Goal: Information Seeking & Learning: Learn about a topic

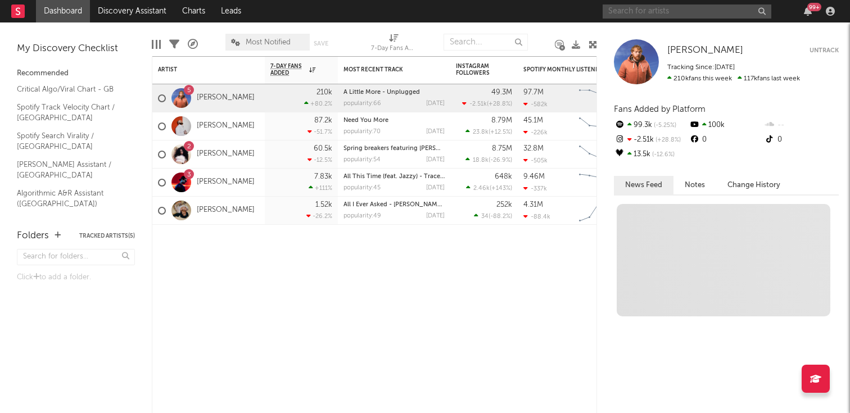
click at [669, 6] on input "text" at bounding box center [686, 11] width 169 height 14
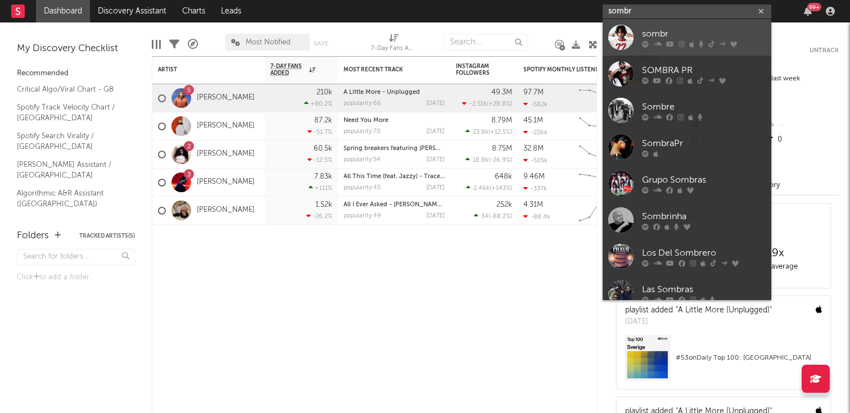
type input "sombr"
click at [662, 37] on div "sombr" at bounding box center [704, 33] width 124 height 13
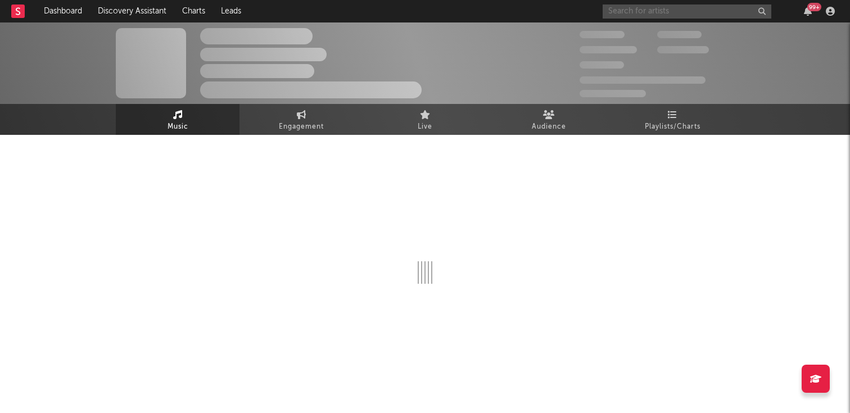
click at [660, 16] on input "text" at bounding box center [686, 11] width 169 height 14
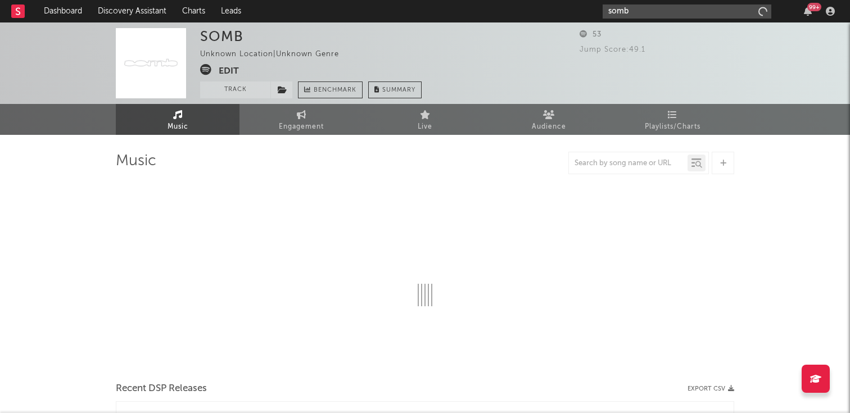
type input "sombr"
select select "6m"
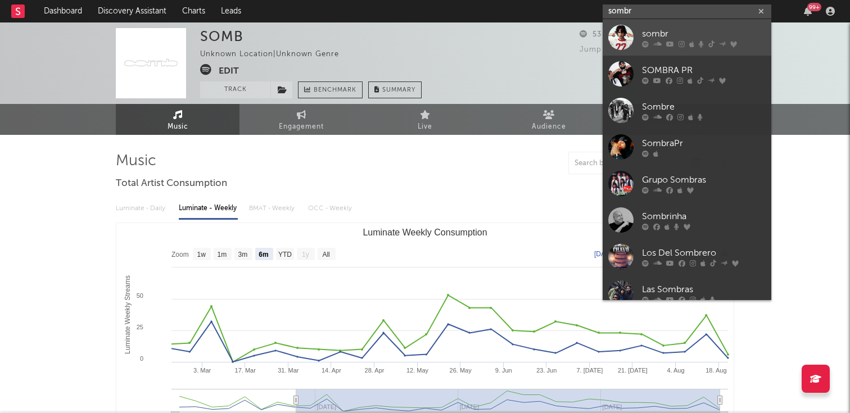
type input "sombr"
click at [663, 44] on div at bounding box center [704, 43] width 124 height 7
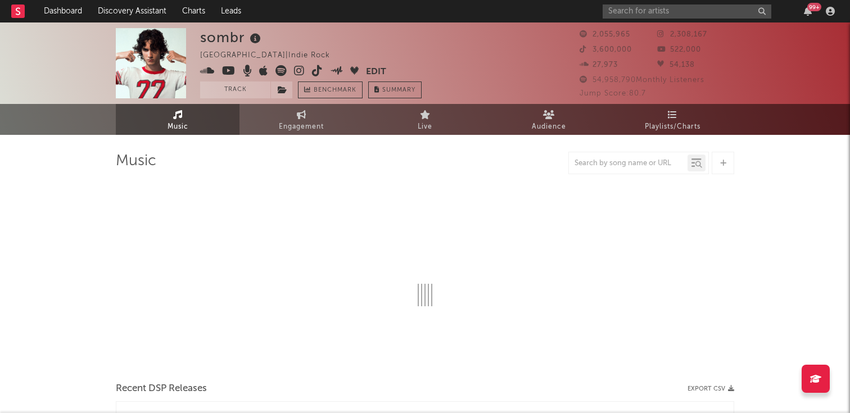
select select "6m"
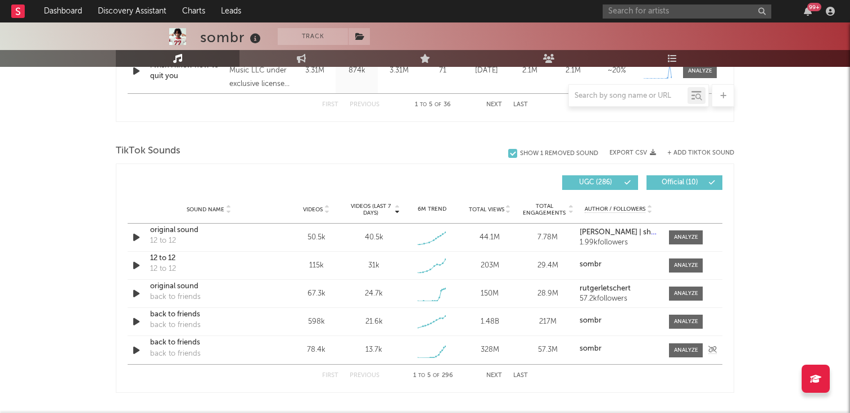
scroll to position [690, 0]
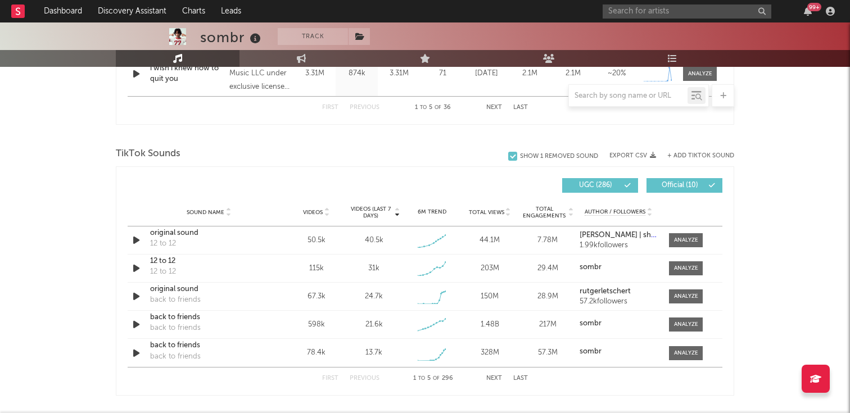
click at [492, 377] on button "Next" at bounding box center [494, 378] width 16 height 6
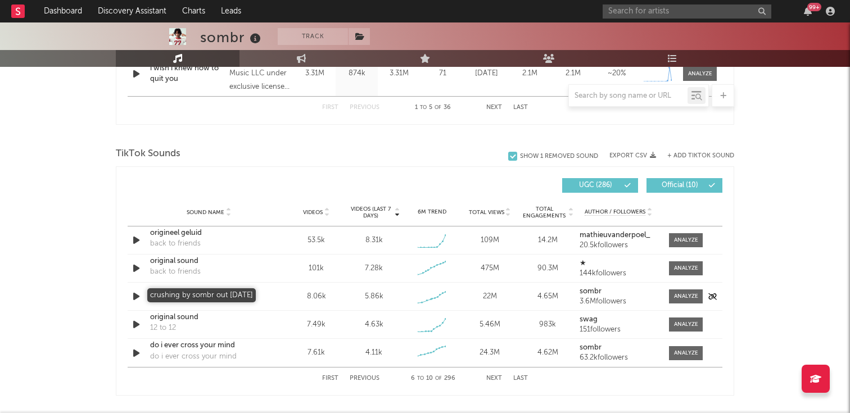
click at [219, 299] on div "crushing by sombr out [DATE]" at bounding box center [208, 296] width 117 height 11
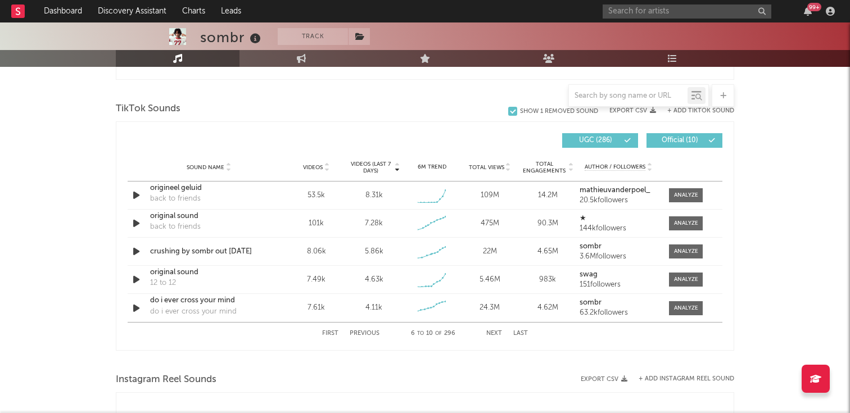
click at [348, 332] on div "First Previous 6 to 10 of 296 Next Last" at bounding box center [425, 334] width 206 height 22
click at [366, 334] on button "Previous" at bounding box center [365, 333] width 30 height 6
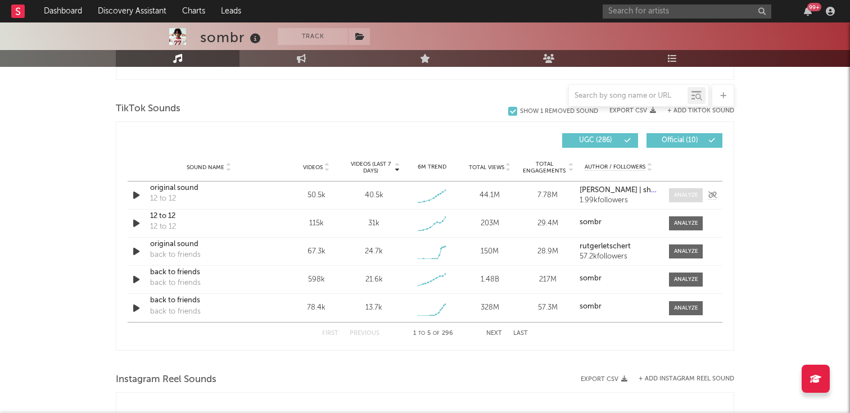
click at [674, 194] on div at bounding box center [686, 195] width 24 height 8
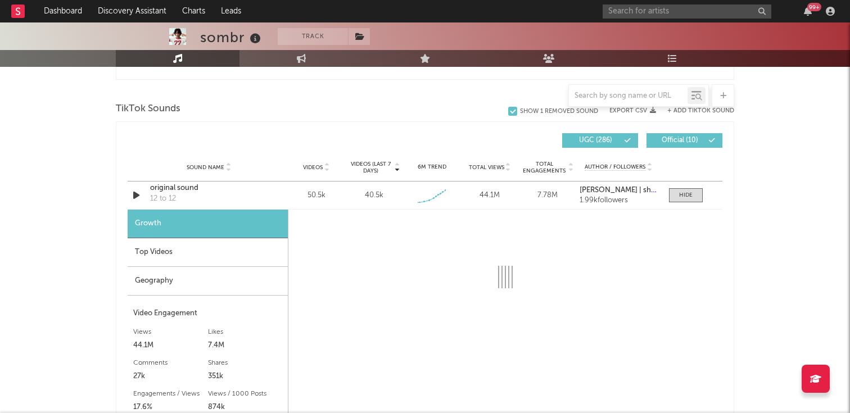
select select "1w"
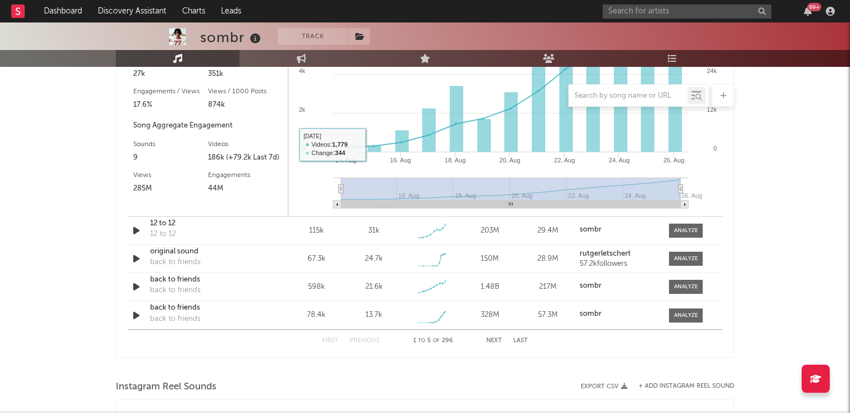
scroll to position [730, 0]
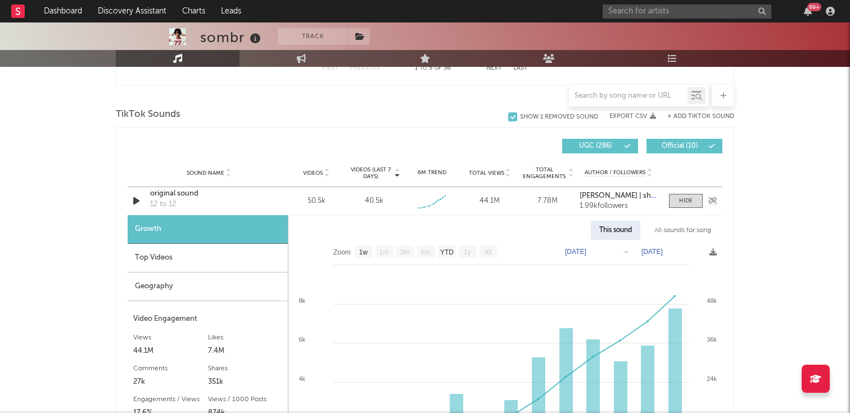
click at [188, 194] on div "original sound" at bounding box center [208, 193] width 117 height 11
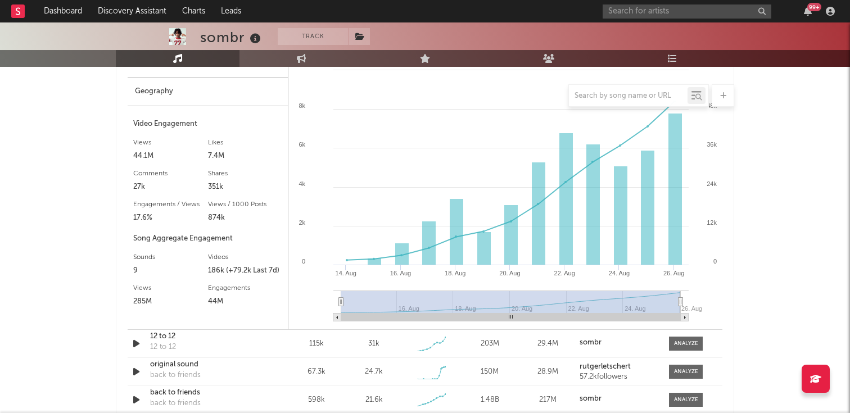
scroll to position [969, 0]
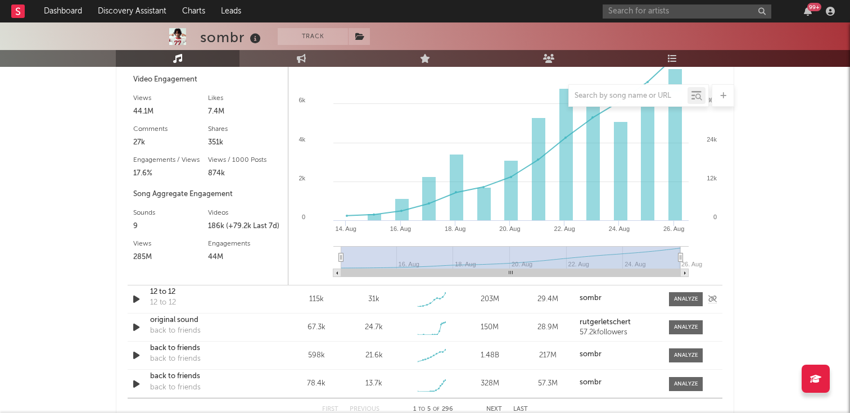
click at [161, 291] on div "12 to 12" at bounding box center [208, 292] width 117 height 11
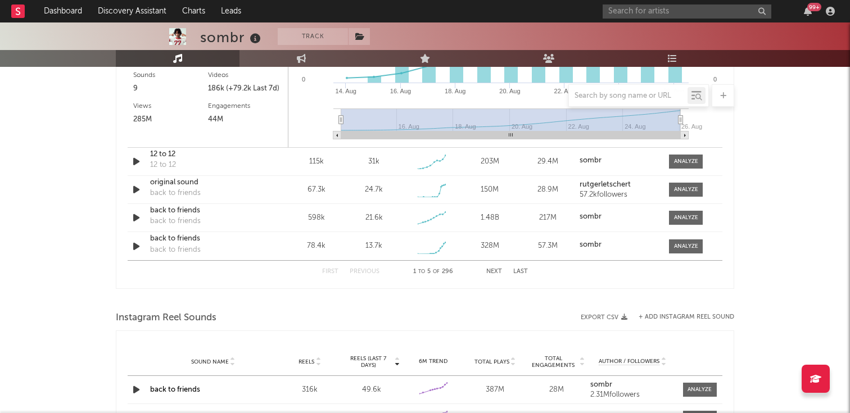
scroll to position [1106, 0]
click at [495, 274] on button "Next" at bounding box center [494, 272] width 16 height 6
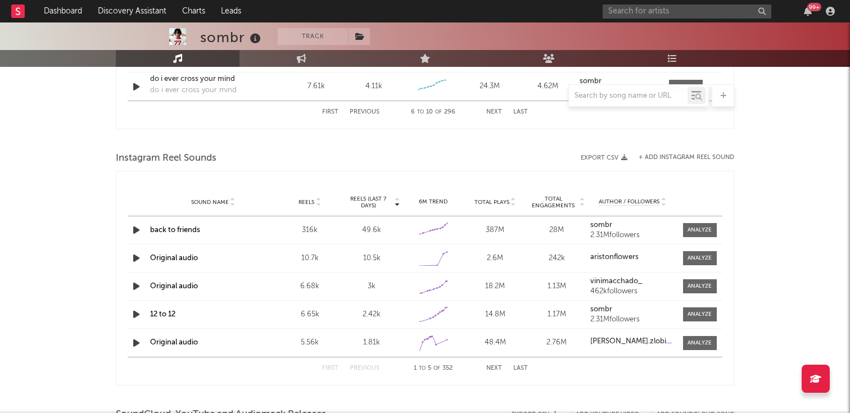
scroll to position [958, 0]
click at [645, 19] on div "99 +" at bounding box center [720, 11] width 236 height 22
click at [648, 2] on div "99 +" at bounding box center [720, 11] width 236 height 22
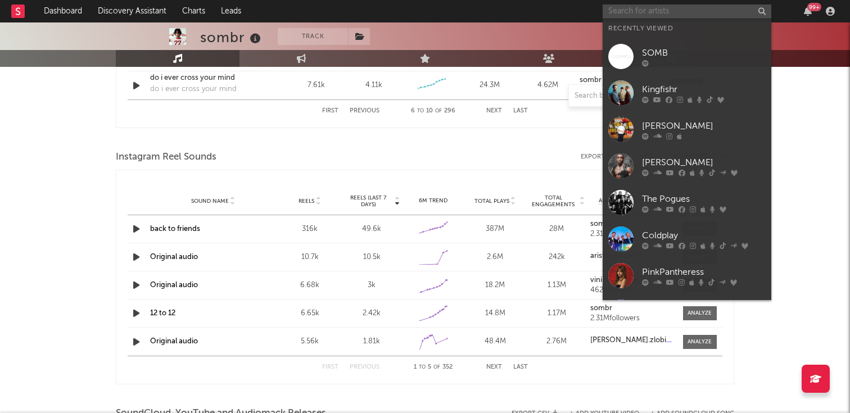
click at [641, 11] on input "text" at bounding box center [686, 11] width 169 height 14
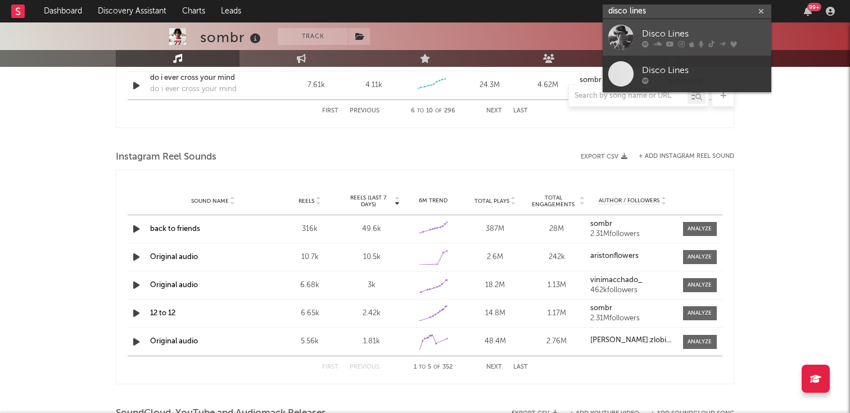
type input "disco lines"
click at [655, 40] on icon at bounding box center [657, 43] width 8 height 7
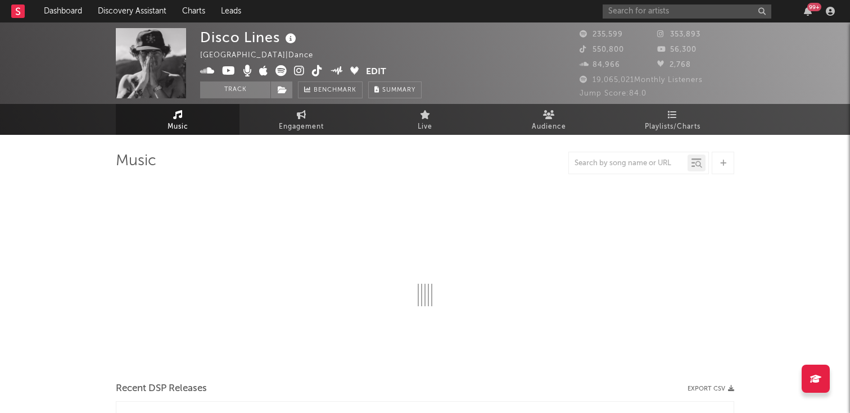
select select "6m"
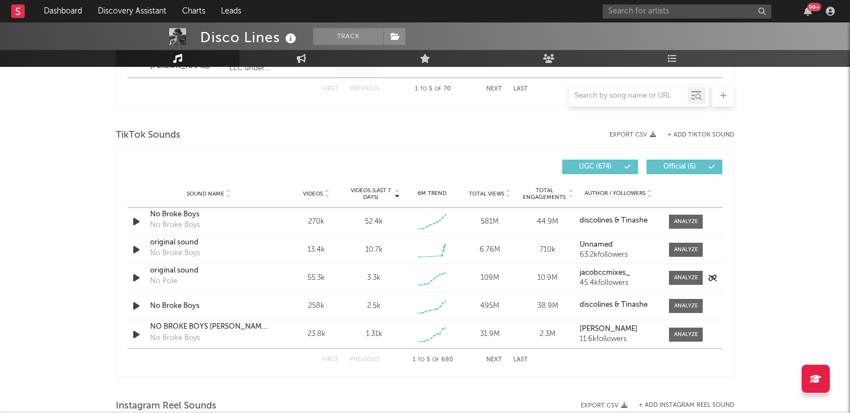
scroll to position [721, 0]
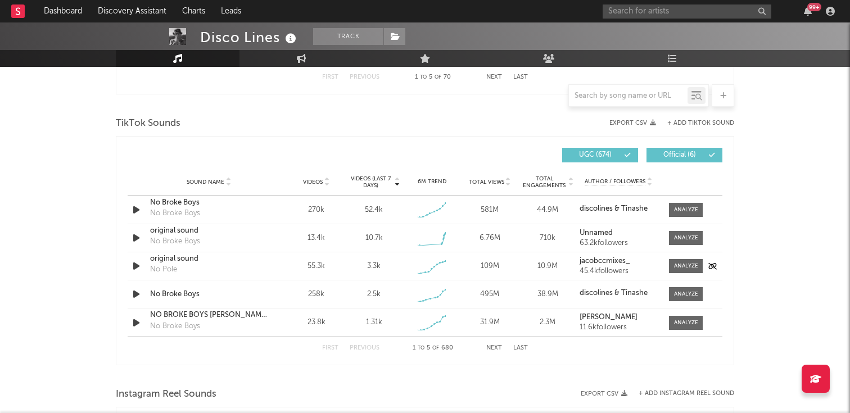
click at [135, 264] on icon "button" at bounding box center [136, 266] width 12 height 14
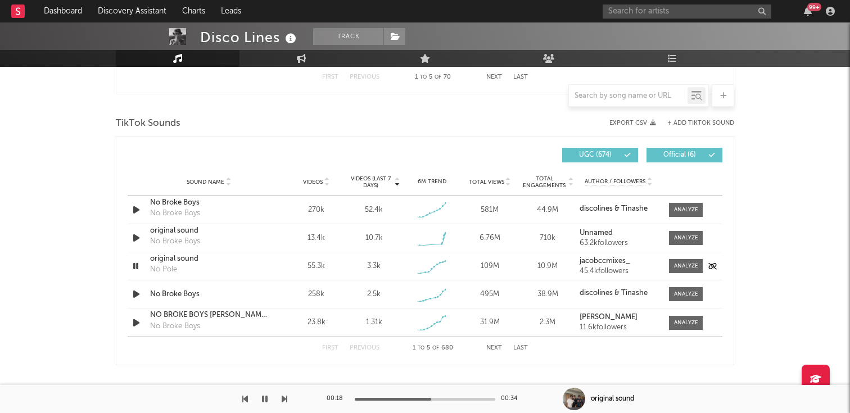
click at [138, 264] on icon "button" at bounding box center [135, 266] width 11 height 14
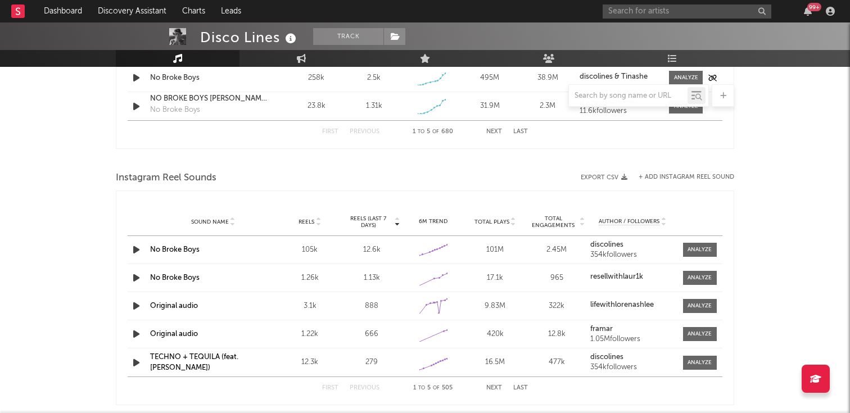
scroll to position [938, 0]
click at [636, 12] on input "text" at bounding box center [686, 11] width 169 height 14
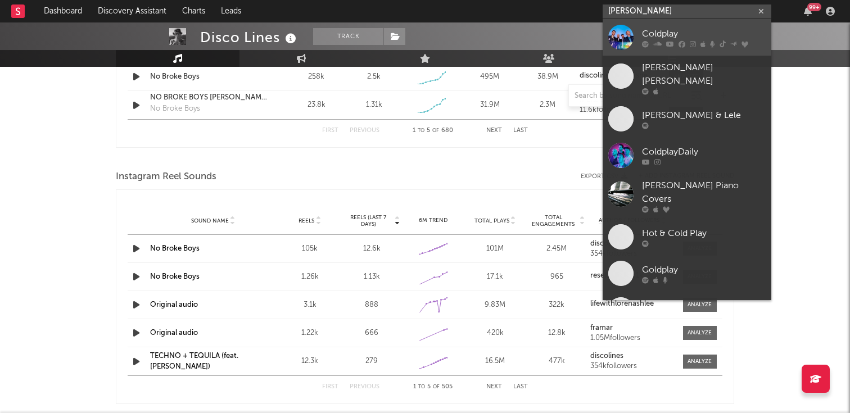
type input "[PERSON_NAME]"
click at [651, 35] on div "Coldplay" at bounding box center [704, 33] width 124 height 13
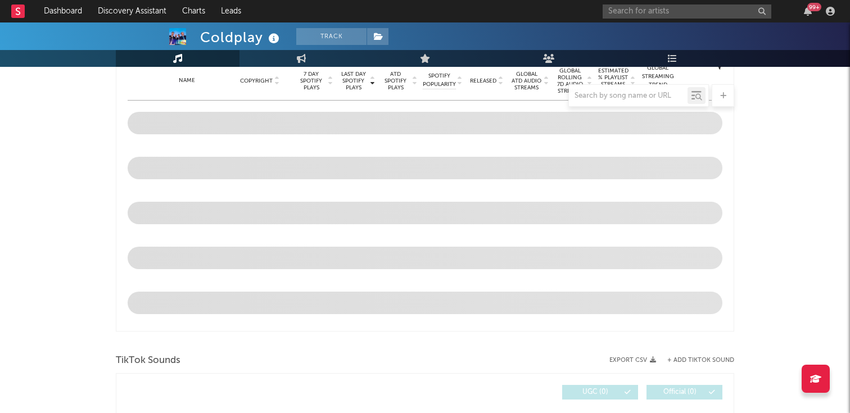
scroll to position [513, 0]
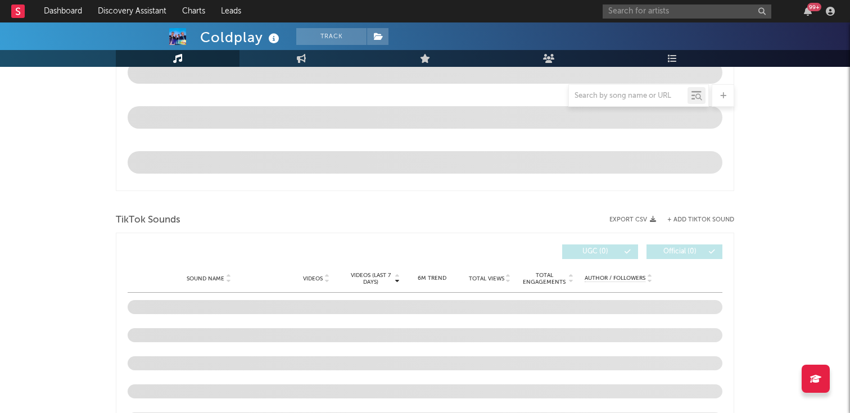
select select "6m"
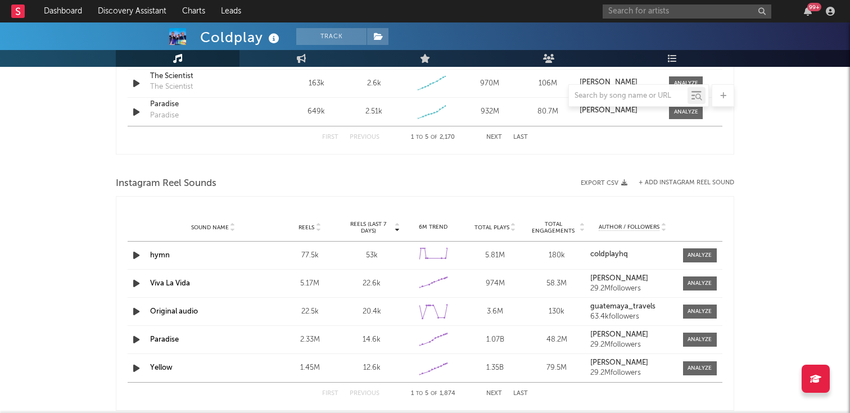
scroll to position [932, 0]
click at [685, 252] on span at bounding box center [700, 254] width 34 height 14
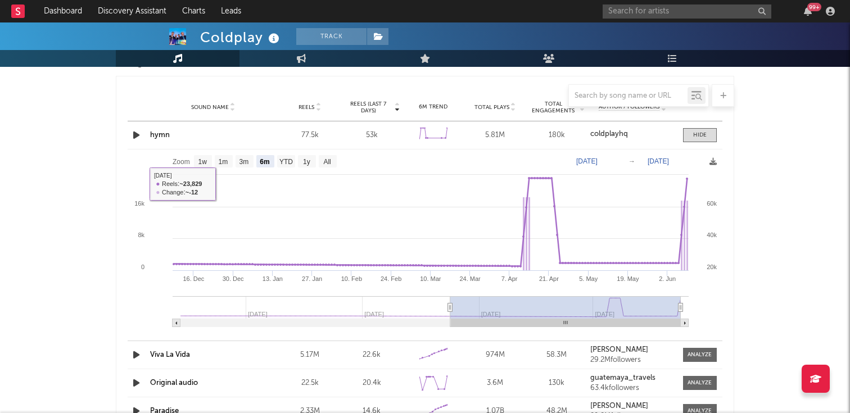
scroll to position [1040, 0]
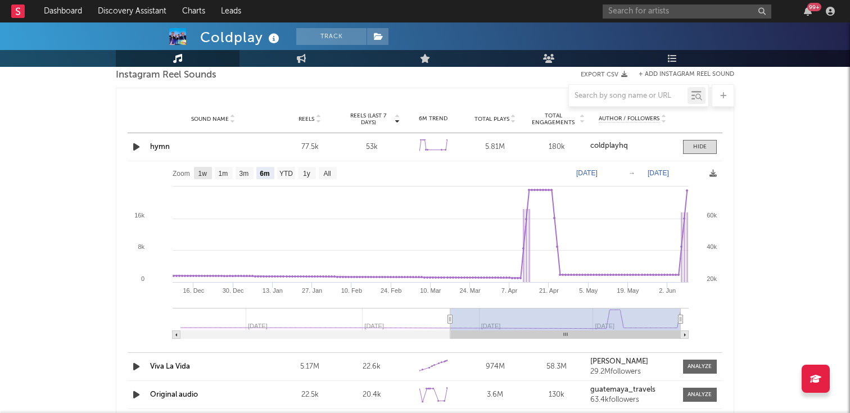
click at [209, 175] on rect at bounding box center [203, 173] width 18 height 12
select select "1w"
type input "[DATE]"
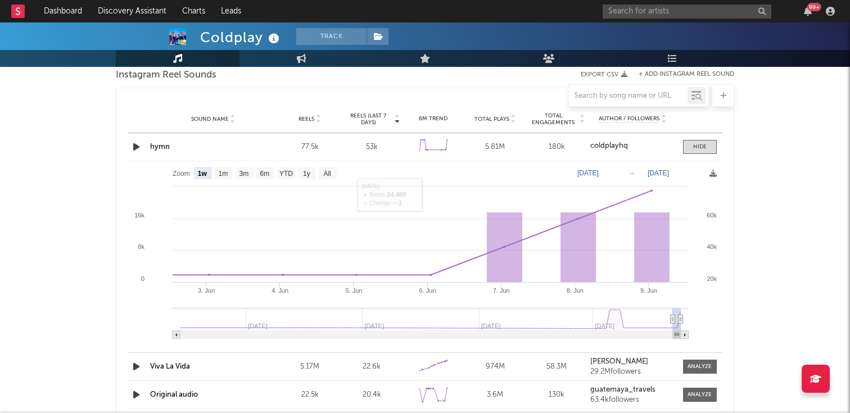
click at [164, 144] on link "hymn" at bounding box center [160, 146] width 20 height 7
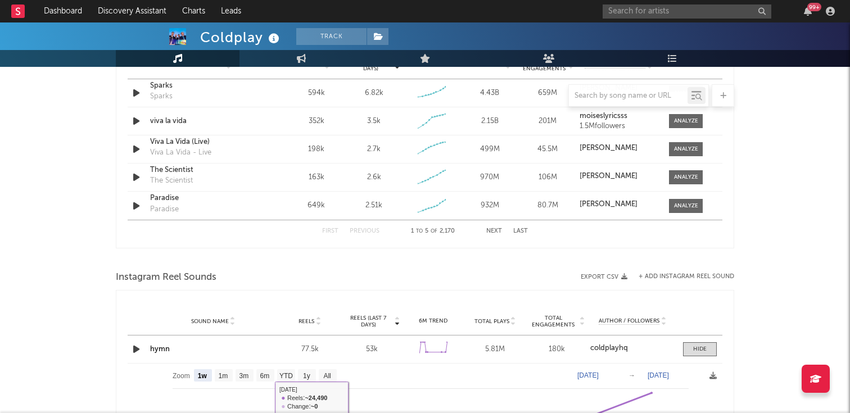
scroll to position [793, 0]
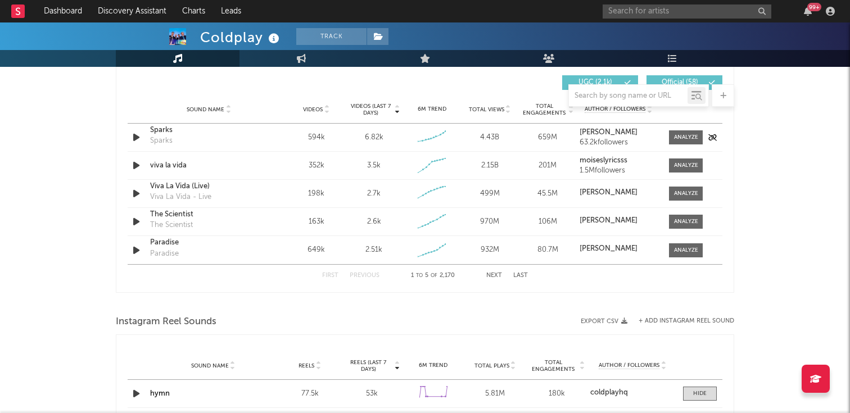
click at [157, 138] on div "Sparks" at bounding box center [161, 140] width 22 height 11
click at [144, 135] on div at bounding box center [138, 137] width 20 height 14
click at [158, 128] on div "Sparks" at bounding box center [208, 130] width 117 height 11
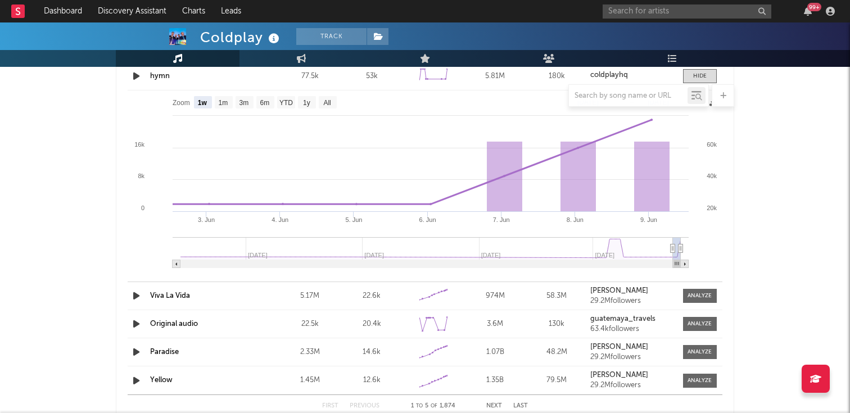
scroll to position [1239, 0]
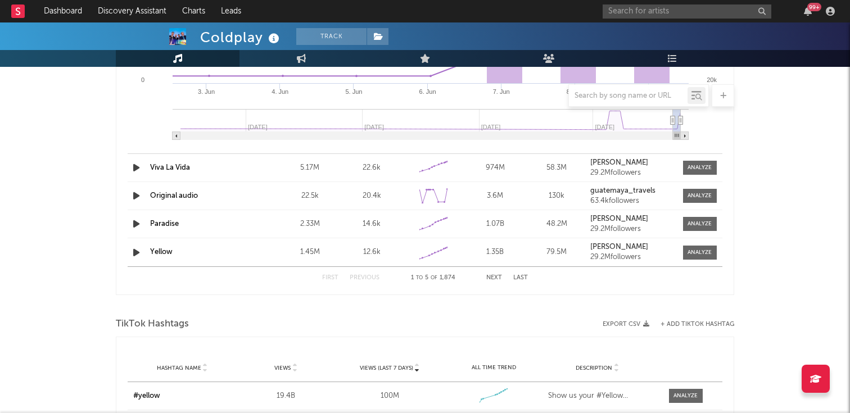
click at [492, 282] on div "First Previous 1 to 5 of 1,874 Next Last" at bounding box center [425, 278] width 206 height 22
click at [492, 275] on button "Next" at bounding box center [494, 278] width 16 height 6
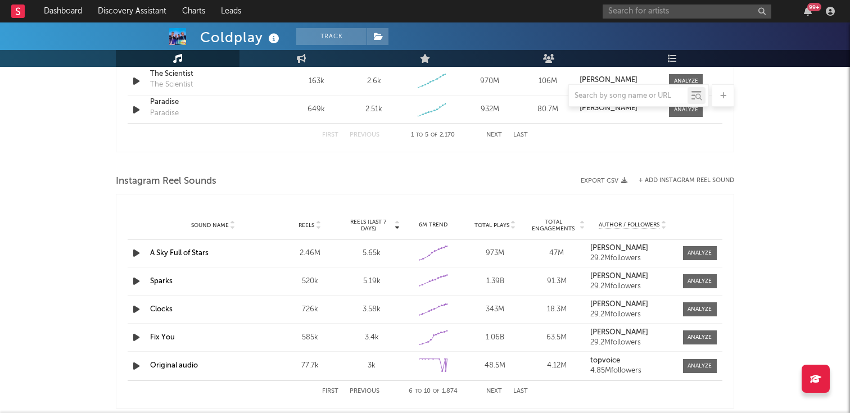
scroll to position [909, 0]
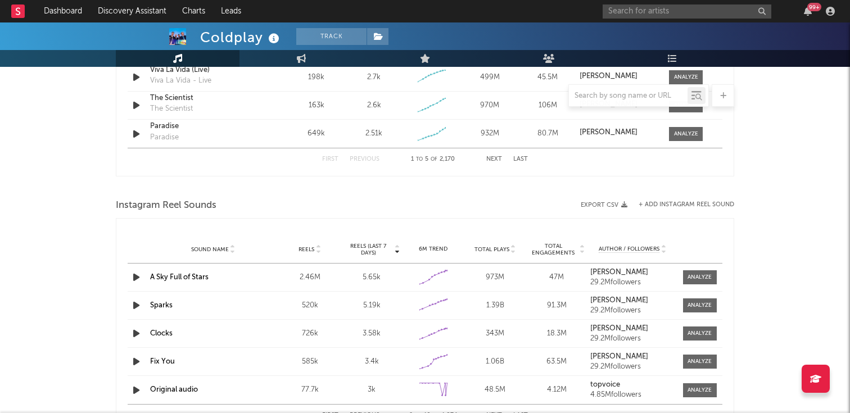
click at [171, 305] on link "Sparks" at bounding box center [161, 305] width 22 height 7
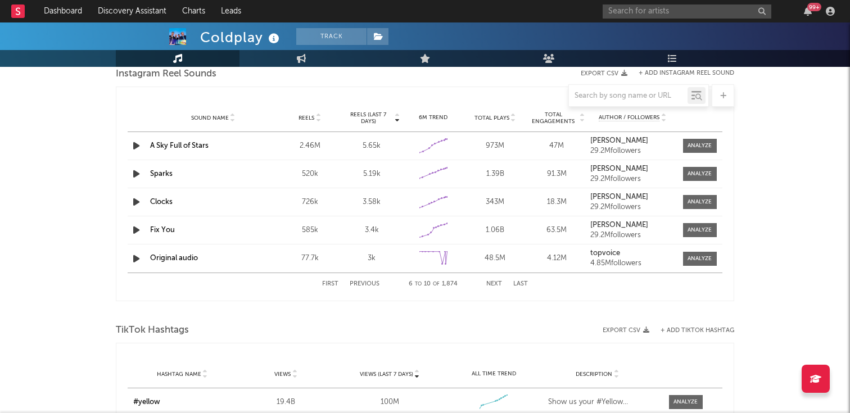
scroll to position [1022, 0]
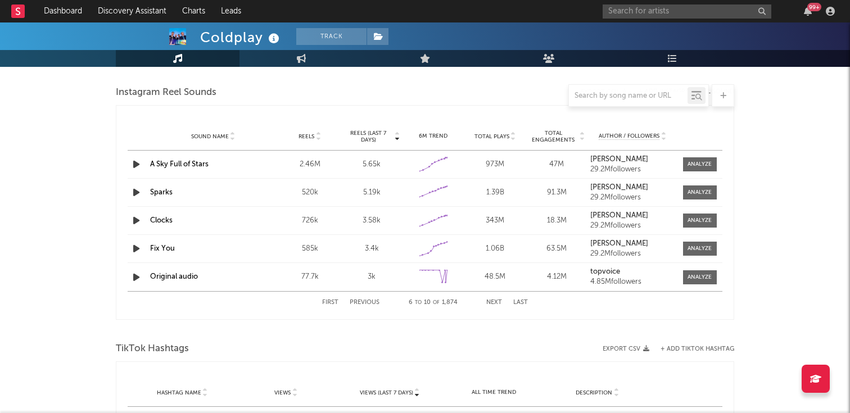
click at [365, 300] on button "Previous" at bounding box center [365, 303] width 30 height 6
select select "6m"
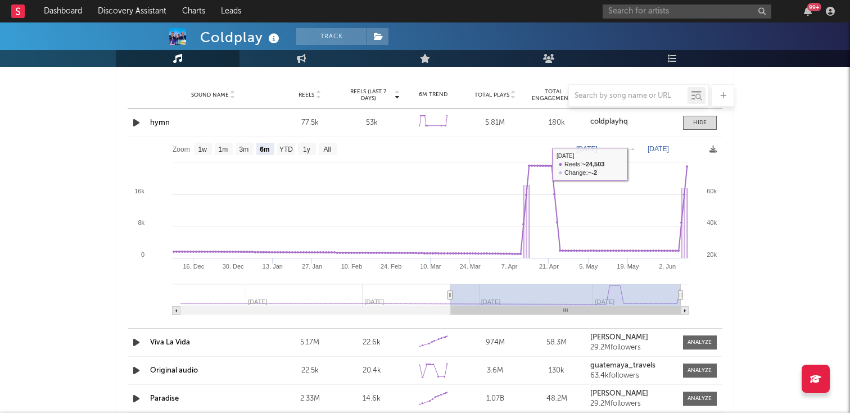
scroll to position [1038, 0]
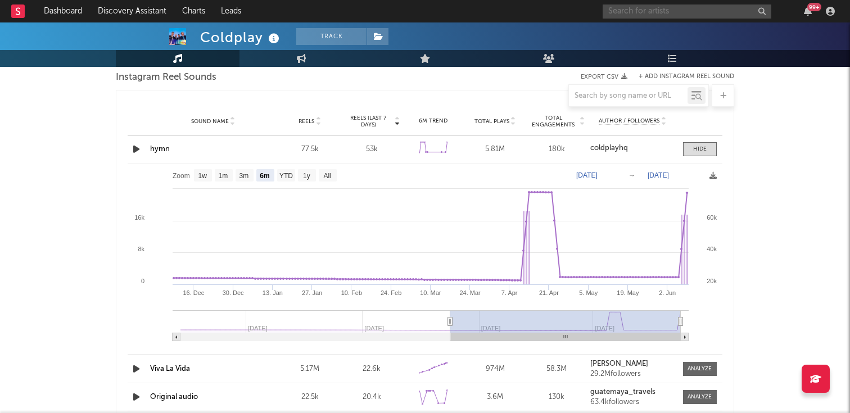
click at [642, 8] on input "text" at bounding box center [686, 11] width 169 height 14
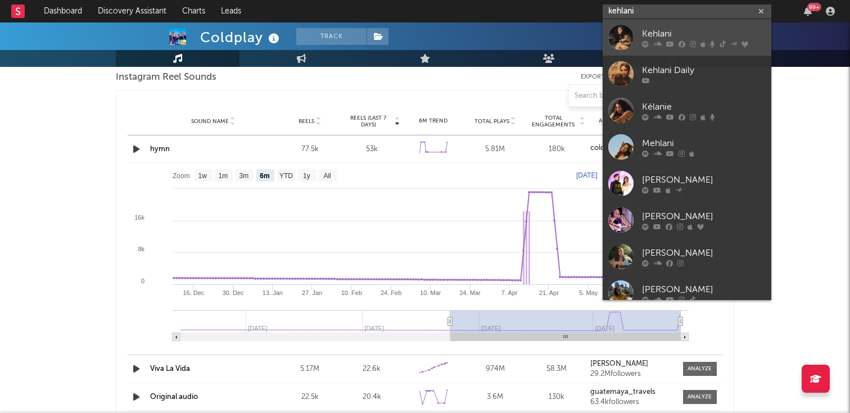
type input "kehlani"
click at [678, 40] on icon at bounding box center [681, 43] width 7 height 7
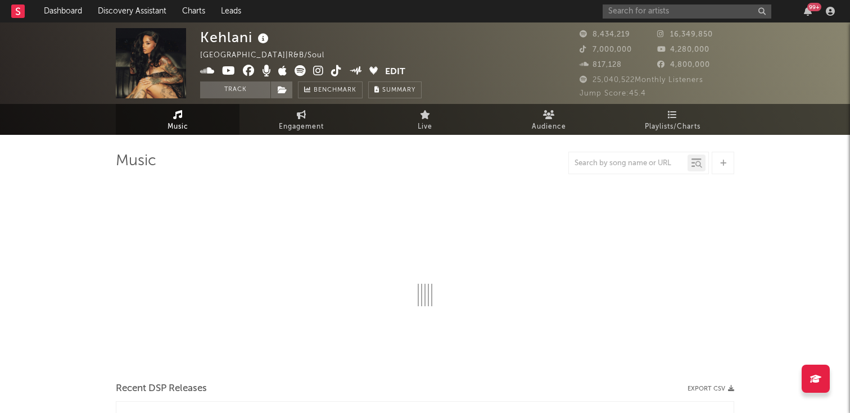
select select "6m"
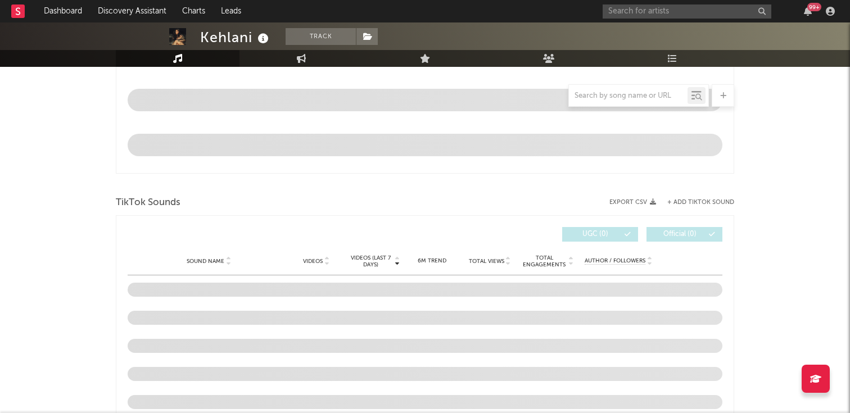
scroll to position [686, 0]
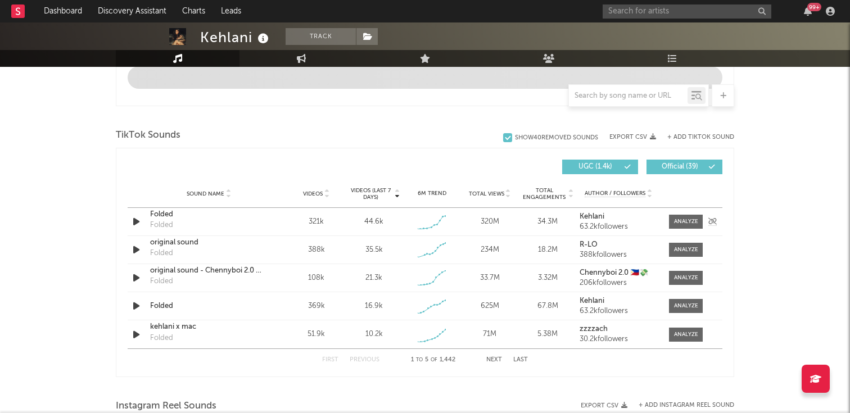
click at [689, 212] on div "Sound Name Folded Folded Videos 321k Videos (last 7 days) 44.6k Weekly Growth %…" at bounding box center [425, 222] width 595 height 28
click at [683, 221] on div at bounding box center [686, 222] width 24 height 8
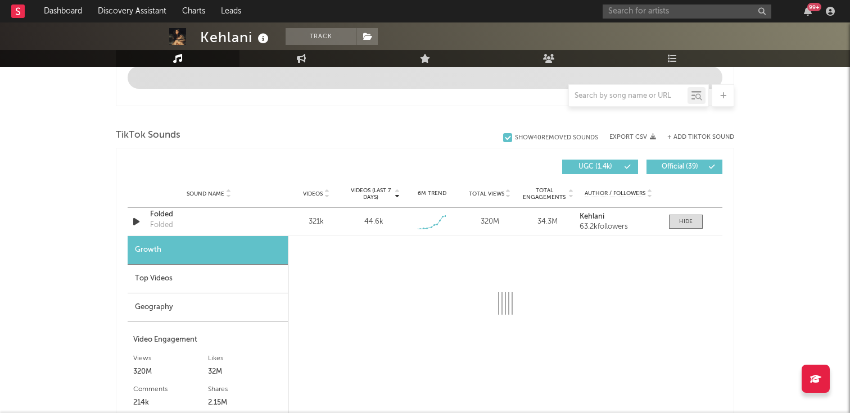
select select "1w"
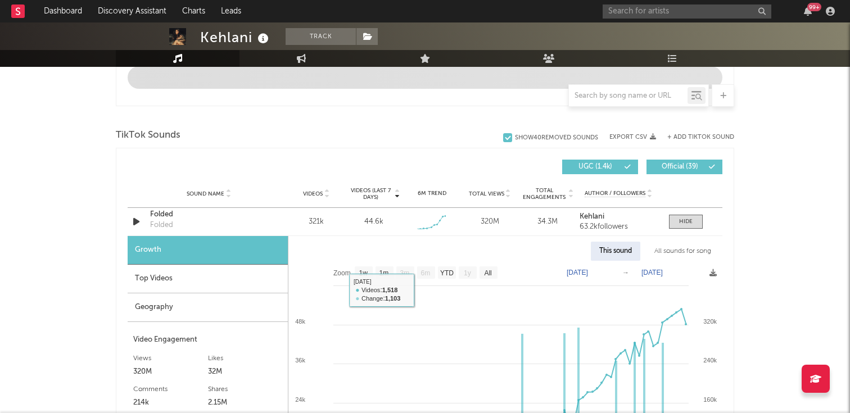
click at [221, 288] on div "Top Videos" at bounding box center [208, 279] width 160 height 29
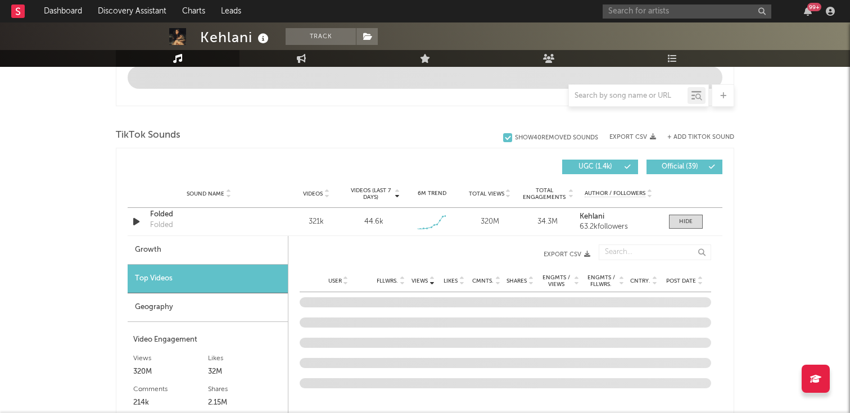
click at [219, 304] on div "Growth Top Videos Geography Video Engagement Views 320M Likes 32M Likes 32M Com…" at bounding box center [208, 390] width 161 height 309
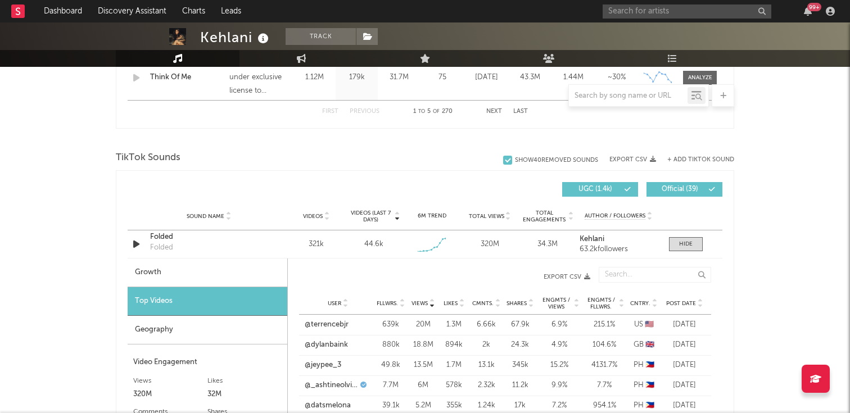
scroll to position [755, 0]
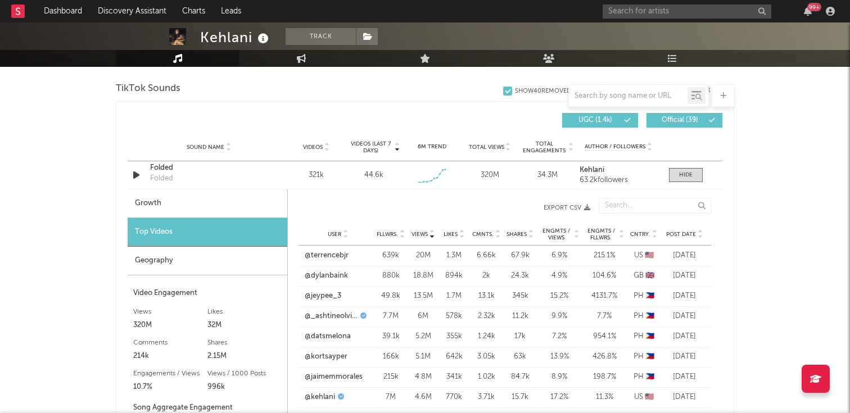
click at [189, 259] on div "Geography" at bounding box center [208, 261] width 160 height 29
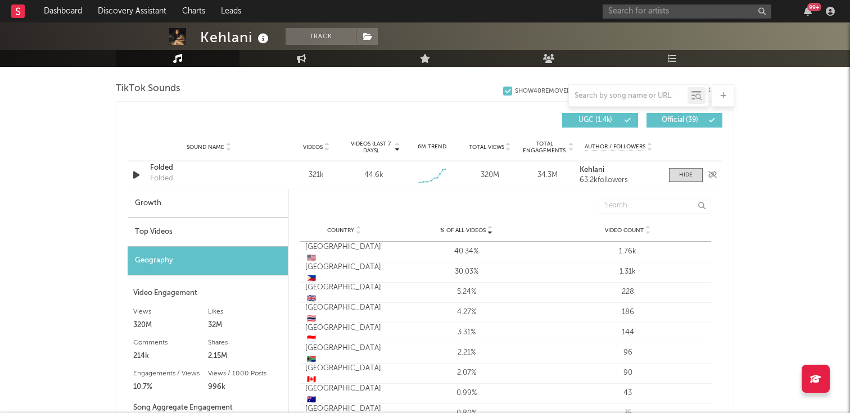
click at [174, 164] on div "Folded" at bounding box center [208, 167] width 117 height 11
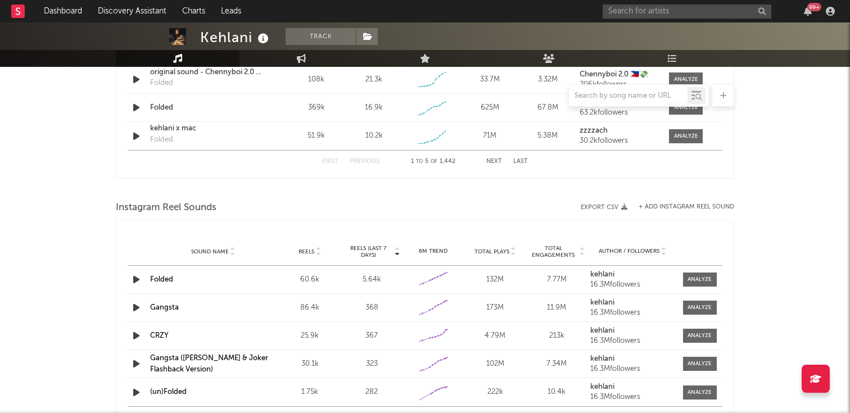
scroll to position [1216, 0]
click at [309, 276] on div "60.6k" at bounding box center [310, 280] width 56 height 11
click at [175, 275] on div "Folded" at bounding box center [213, 280] width 126 height 11
click at [167, 278] on link "Folded" at bounding box center [161, 280] width 23 height 7
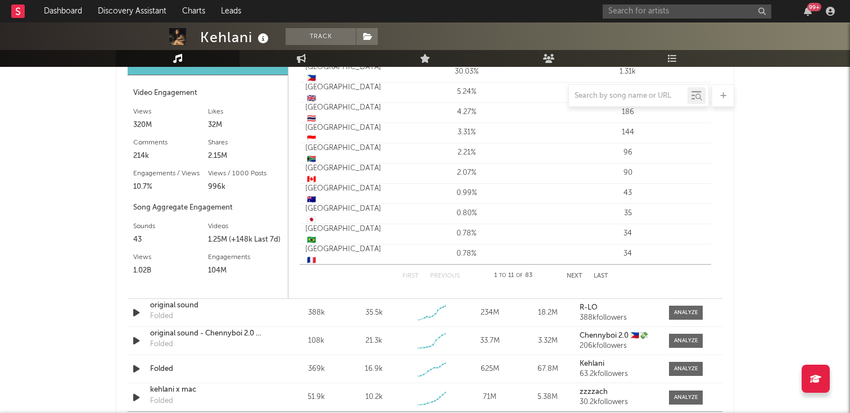
scroll to position [898, 0]
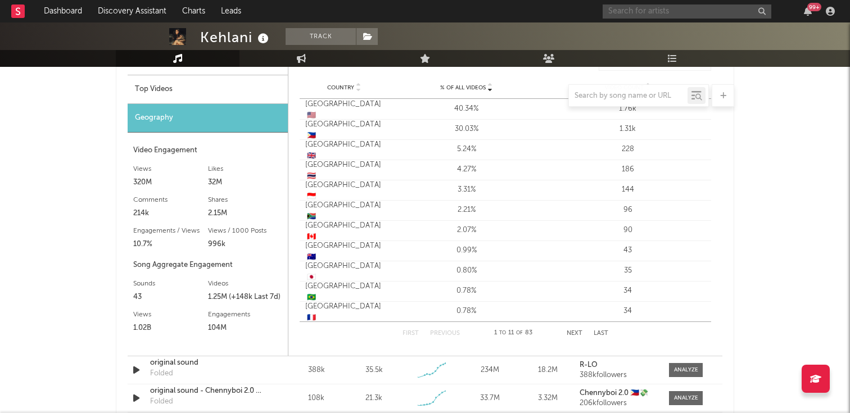
click at [621, 11] on input "text" at bounding box center [686, 11] width 169 height 14
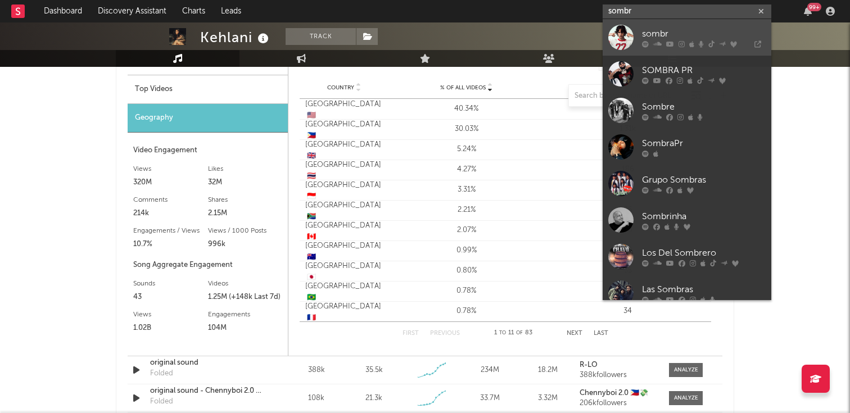
type input "sombr"
click at [673, 46] on div at bounding box center [704, 43] width 124 height 7
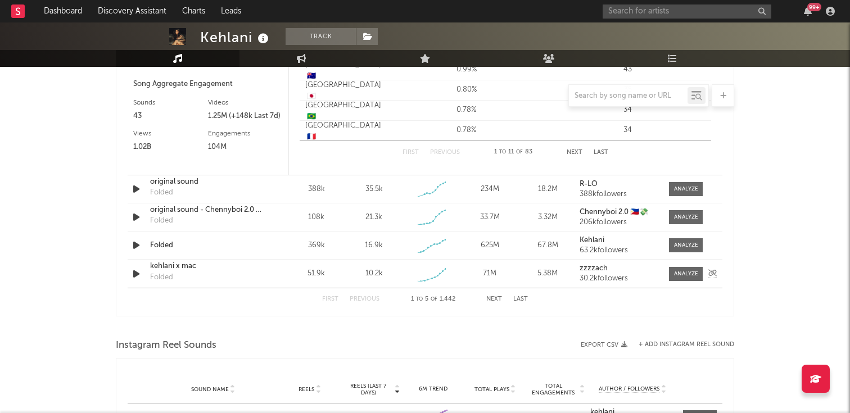
scroll to position [1100, 0]
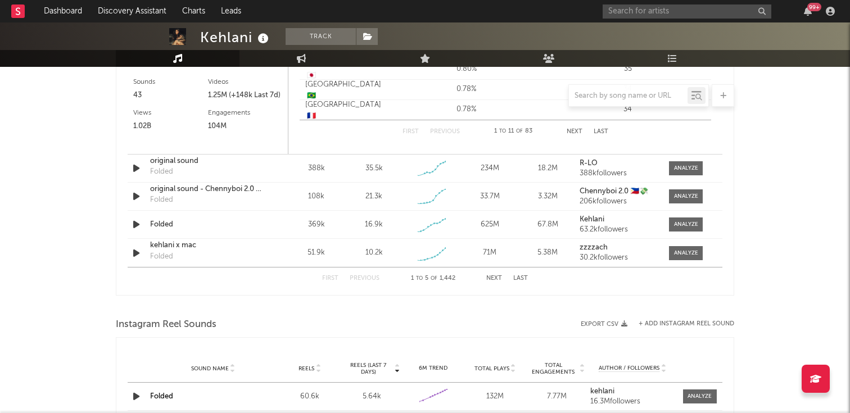
click at [495, 273] on div "First Previous 1 to 5 of 1,442 Next Last" at bounding box center [425, 279] width 206 height 22
click at [493, 280] on button "Next" at bounding box center [494, 278] width 16 height 6
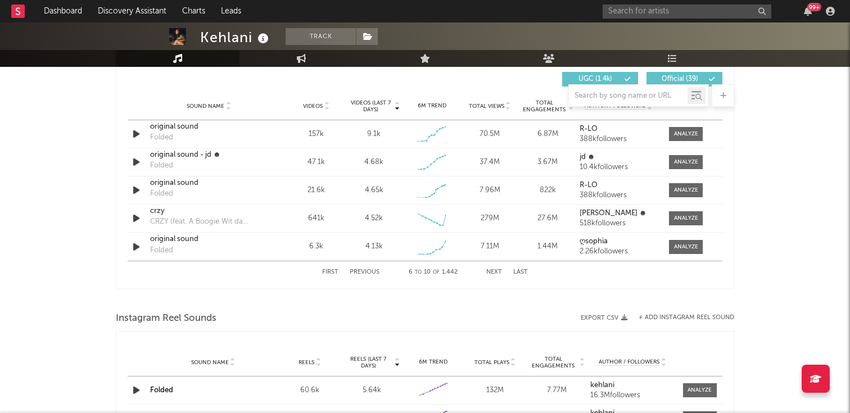
scroll to position [795, 0]
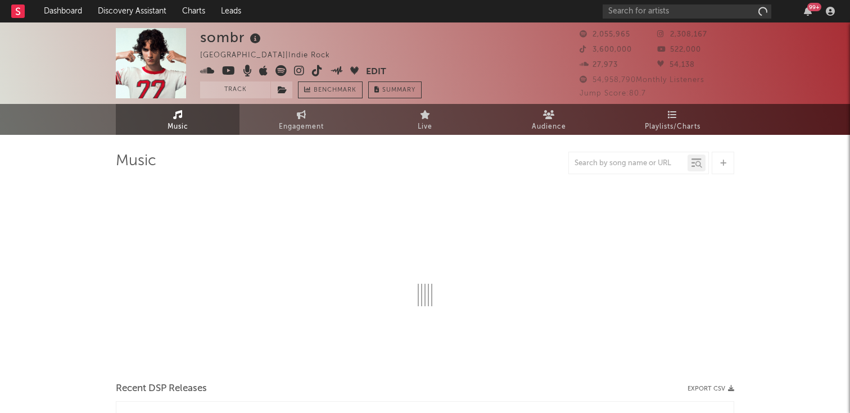
select select "6m"
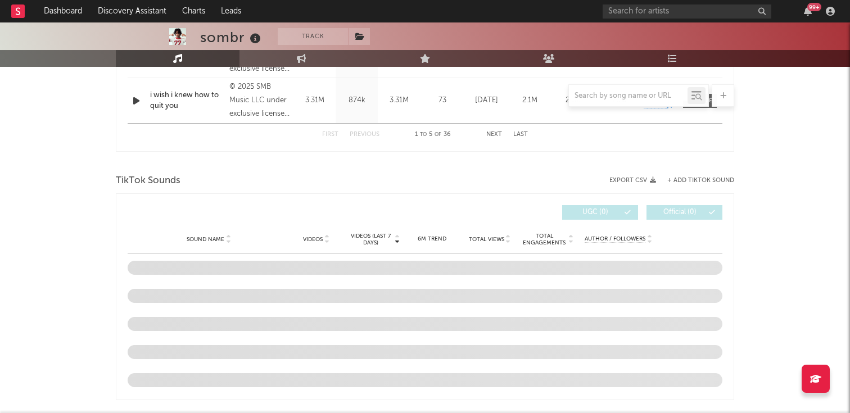
scroll to position [664, 0]
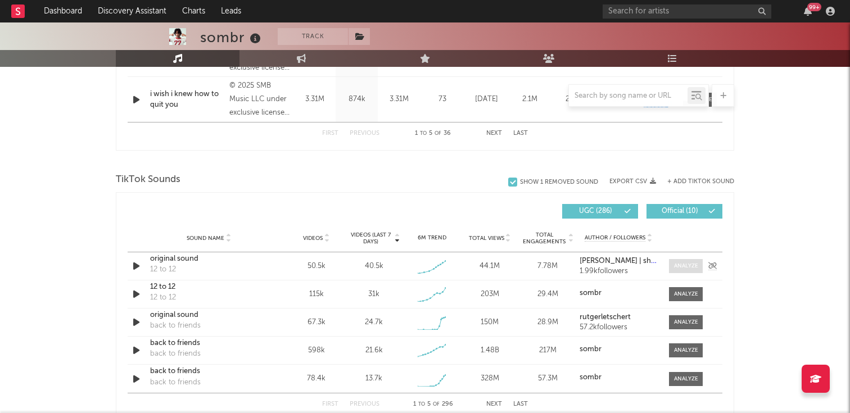
click at [686, 269] on div at bounding box center [686, 266] width 24 height 8
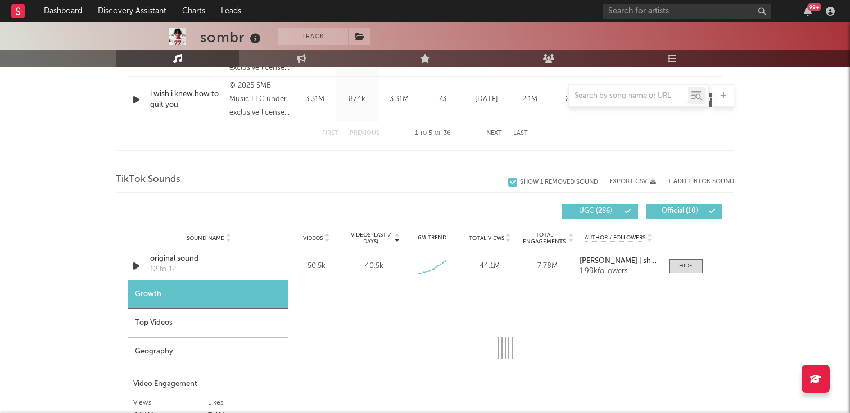
select select "1w"
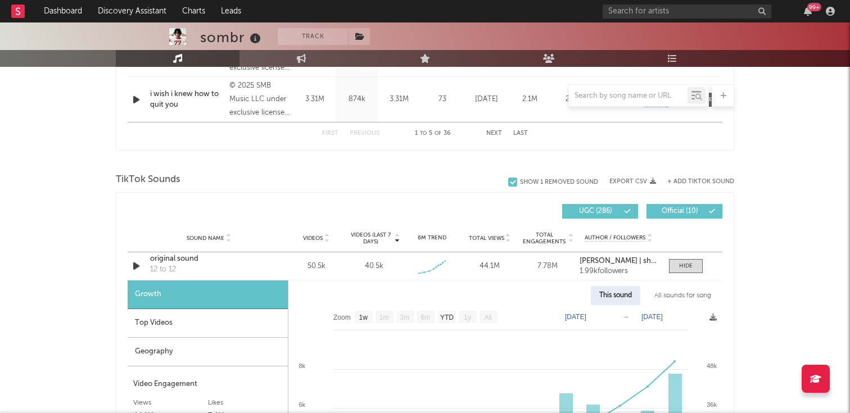
click at [213, 338] on div "Geography" at bounding box center [208, 352] width 160 height 29
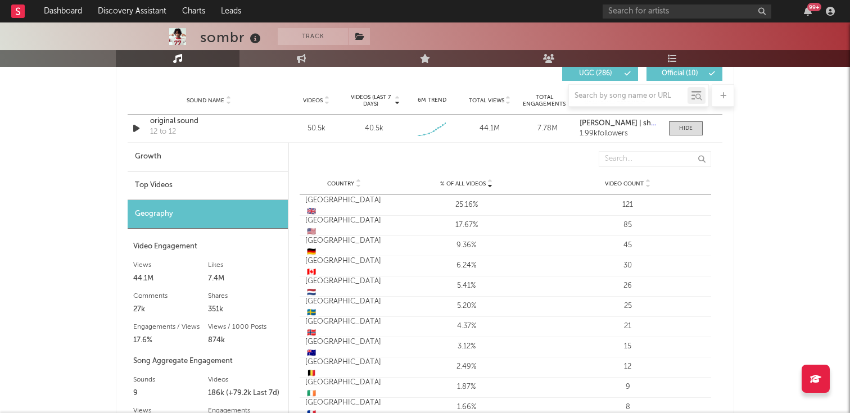
scroll to position [1017, 0]
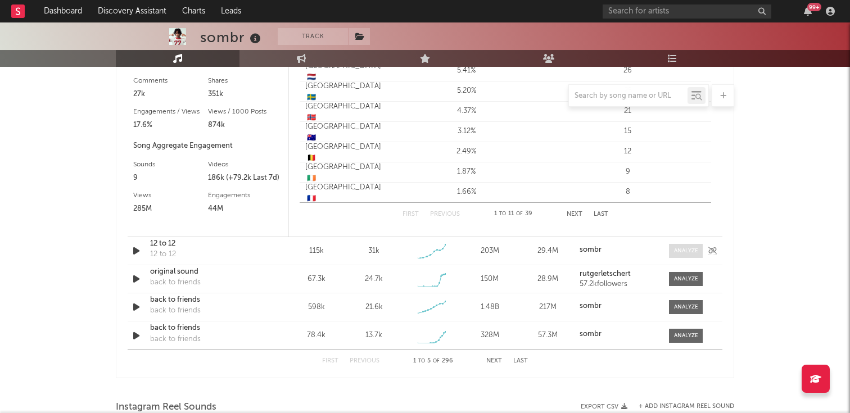
click at [699, 255] on span at bounding box center [686, 251] width 34 height 14
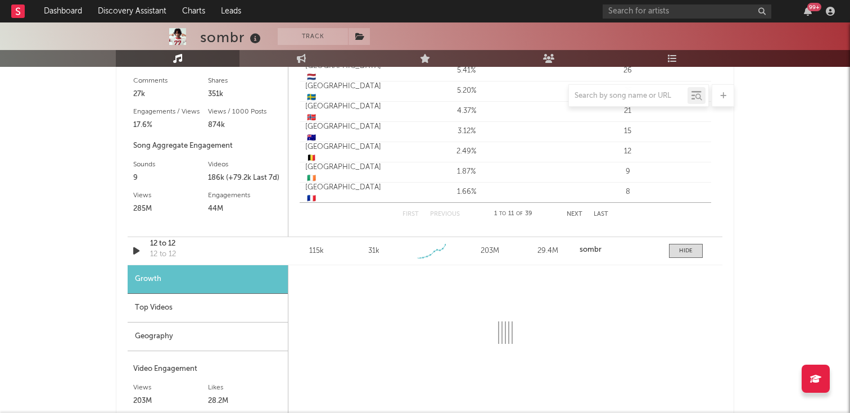
select select "1w"
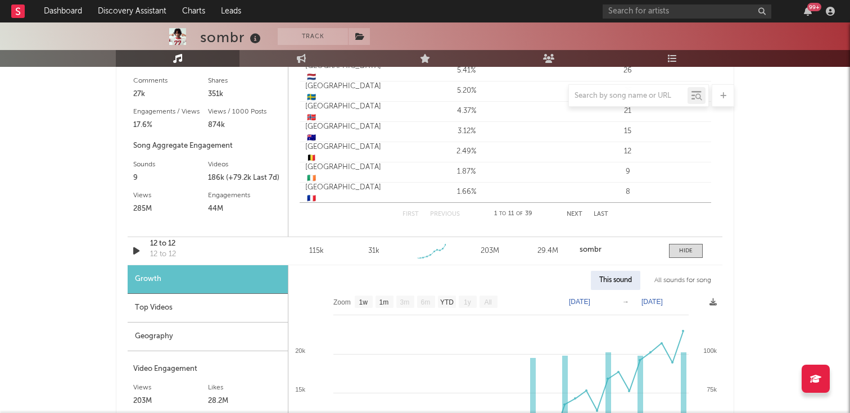
click at [258, 325] on div "Geography" at bounding box center [208, 337] width 160 height 29
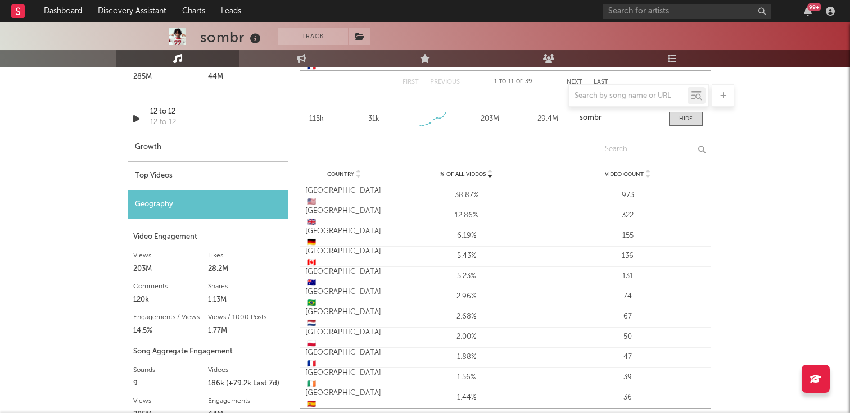
scroll to position [1150, 0]
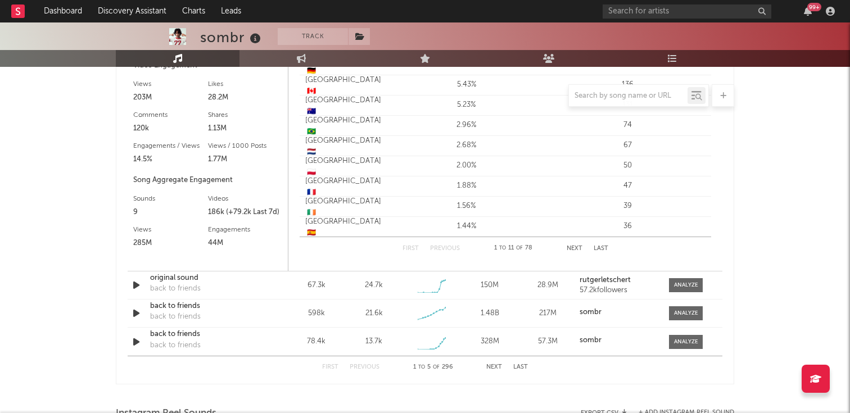
click at [497, 365] on button "Next" at bounding box center [494, 367] width 16 height 6
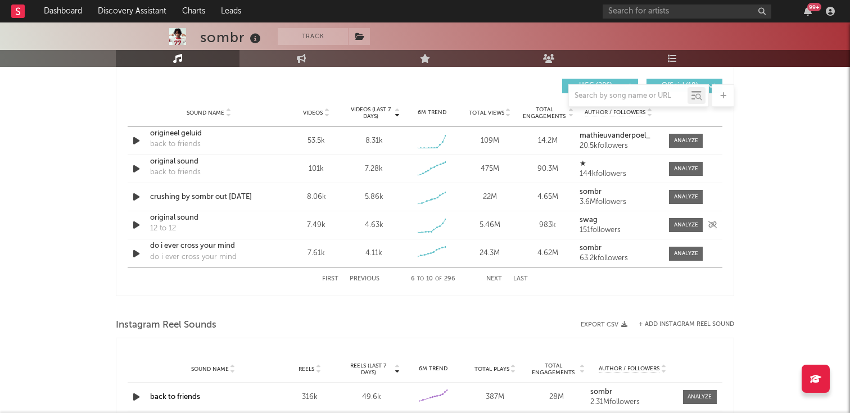
scroll to position [783, 0]
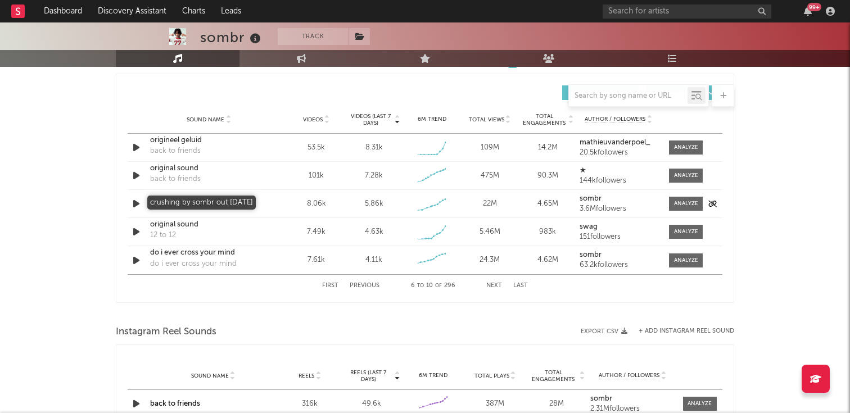
click at [230, 204] on div "crushing by sombr out [DATE]" at bounding box center [208, 203] width 117 height 11
click at [678, 205] on div at bounding box center [686, 204] width 24 height 8
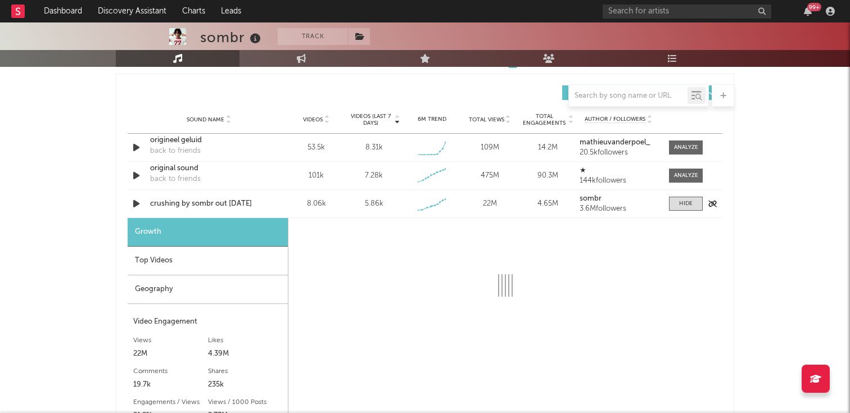
select select "1w"
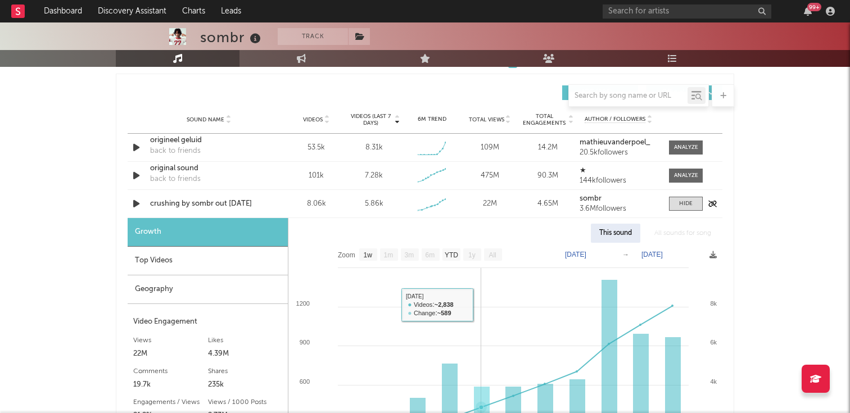
scroll to position [941, 0]
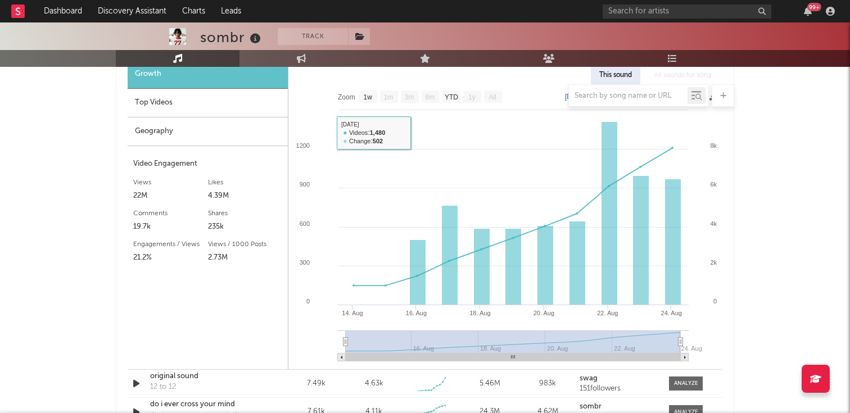
click at [371, 91] on div at bounding box center [425, 95] width 618 height 22
click at [370, 93] on div at bounding box center [425, 95] width 618 height 22
click at [365, 103] on div at bounding box center [425, 95] width 618 height 22
click at [368, 95] on div at bounding box center [425, 95] width 618 height 22
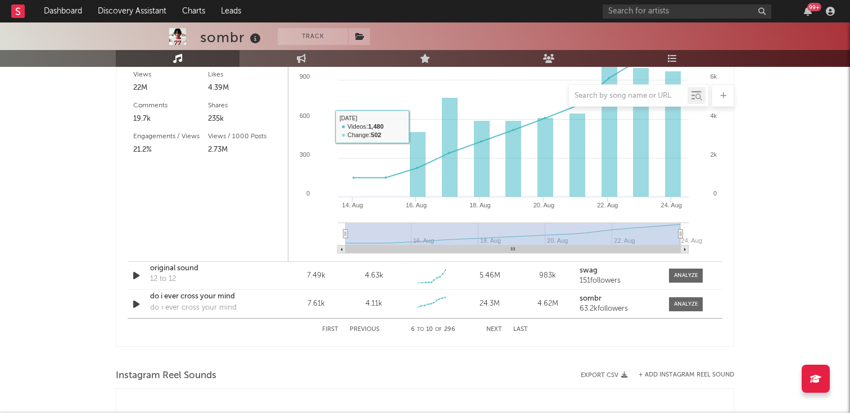
scroll to position [1055, 0]
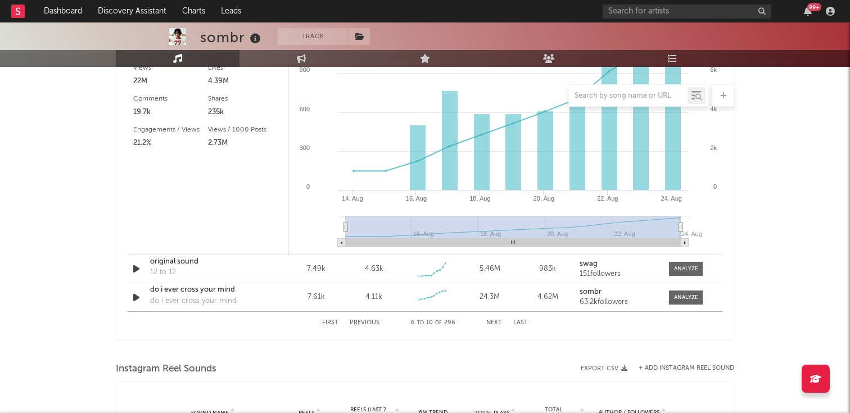
click at [368, 322] on button "Previous" at bounding box center [365, 323] width 30 height 6
select select "1w"
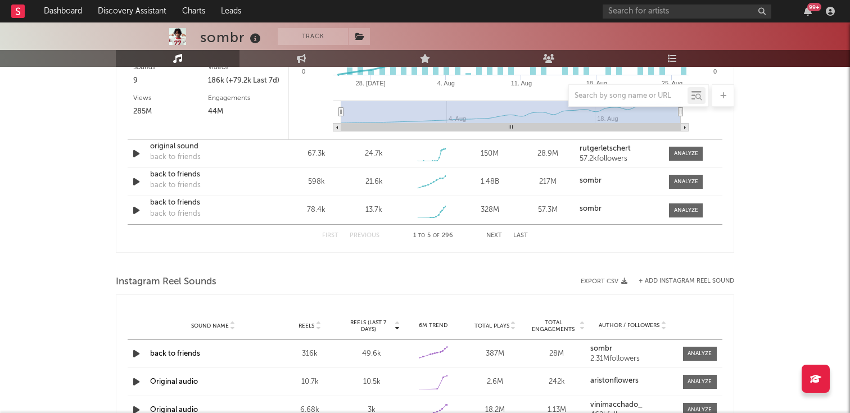
scroll to position [1456, 0]
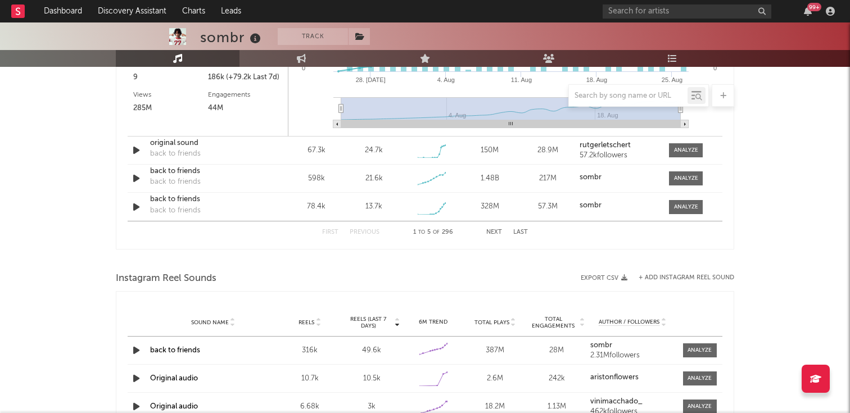
click at [496, 225] on div "First Previous 1 to 5 of 296 Next Last" at bounding box center [425, 232] width 206 height 22
click at [494, 231] on button "Next" at bounding box center [494, 232] width 16 height 6
select select "1w"
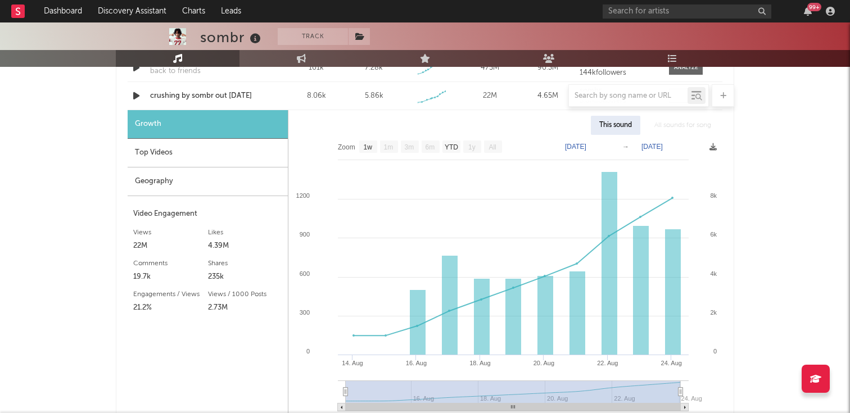
scroll to position [876, 0]
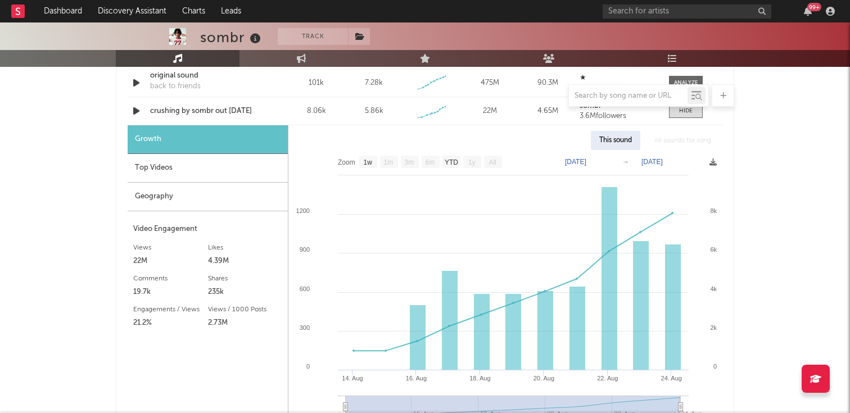
click at [256, 172] on div "Top Videos" at bounding box center [208, 168] width 160 height 29
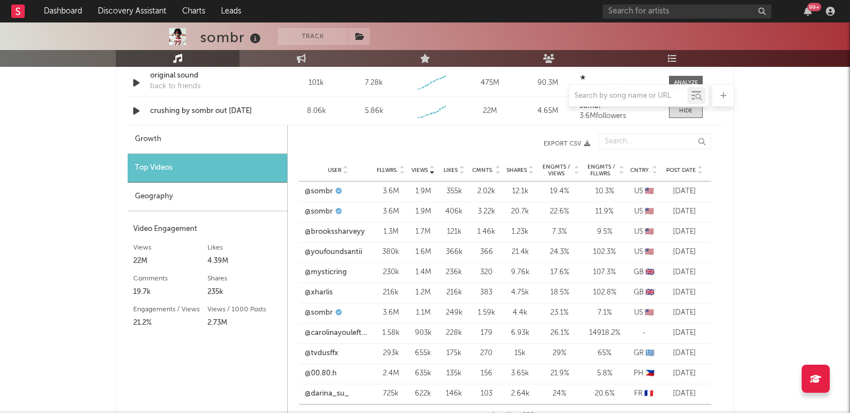
click at [265, 143] on div "Growth" at bounding box center [208, 139] width 160 height 29
select select "1w"
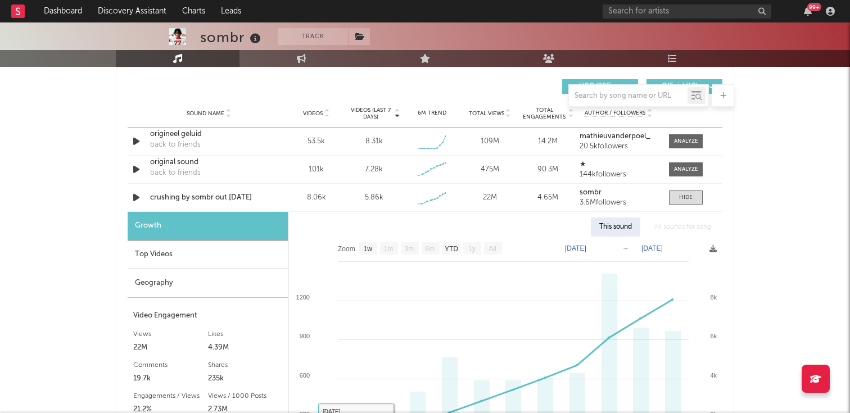
scroll to position [750, 0]
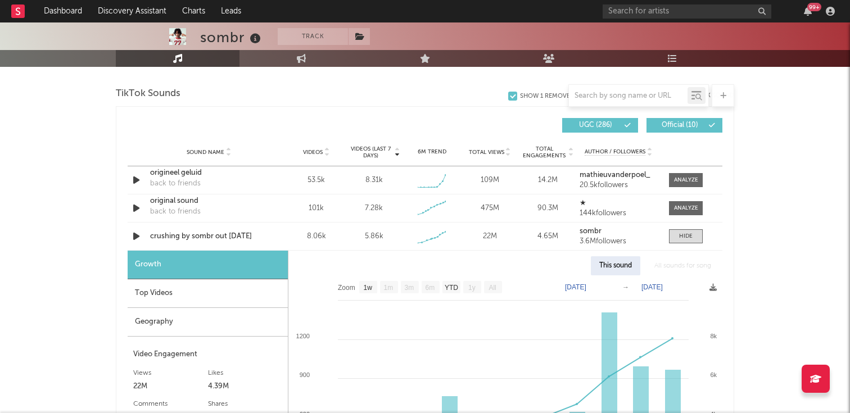
click at [206, 295] on div "Top Videos" at bounding box center [208, 293] width 160 height 29
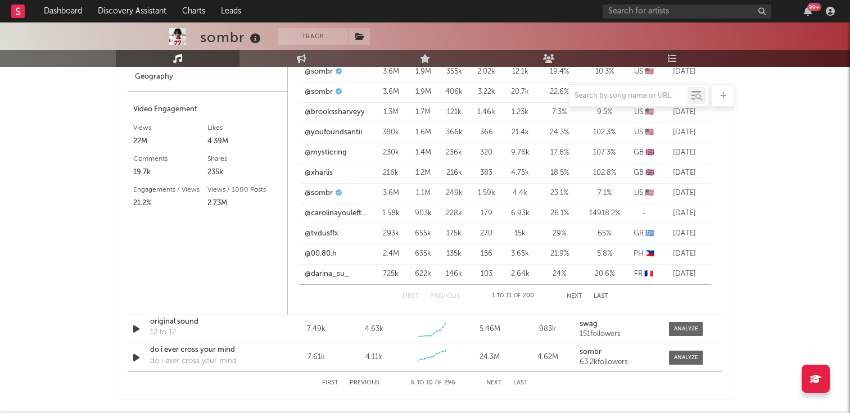
scroll to position [1024, 0]
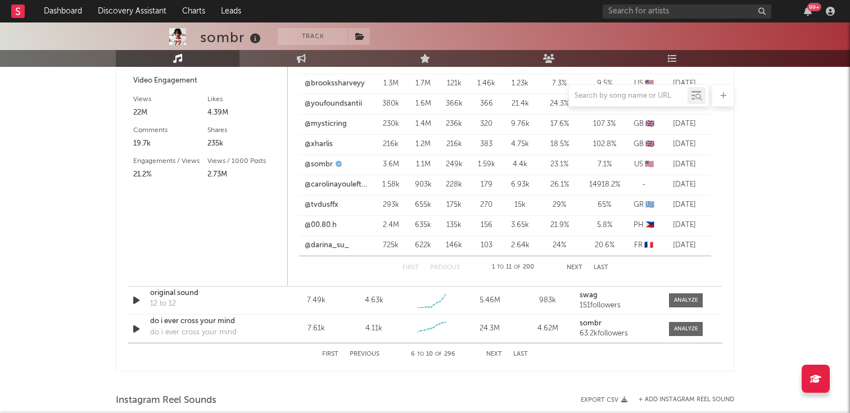
click at [360, 354] on button "Previous" at bounding box center [365, 354] width 30 height 6
select select "1w"
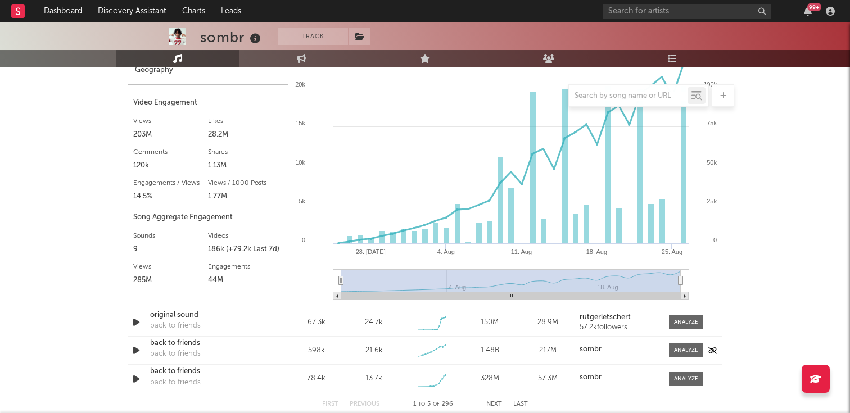
scroll to position [1413, 0]
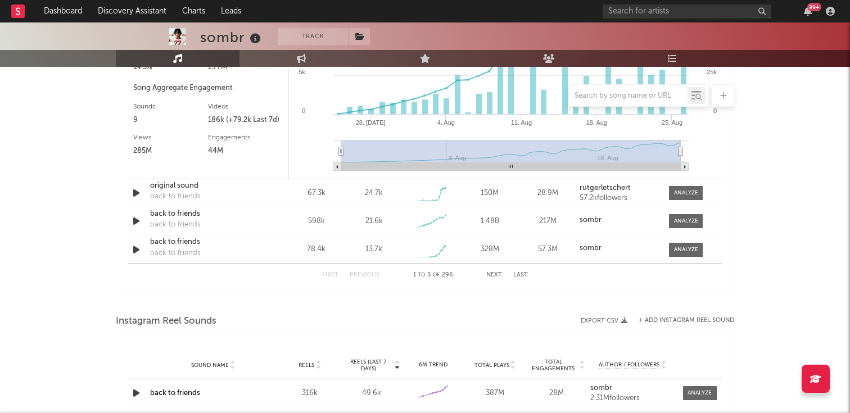
click at [488, 270] on div "First Previous 1 to 5 of 296 Next Last" at bounding box center [425, 275] width 206 height 22
click at [488, 272] on button "Next" at bounding box center [494, 275] width 16 height 6
select select "1w"
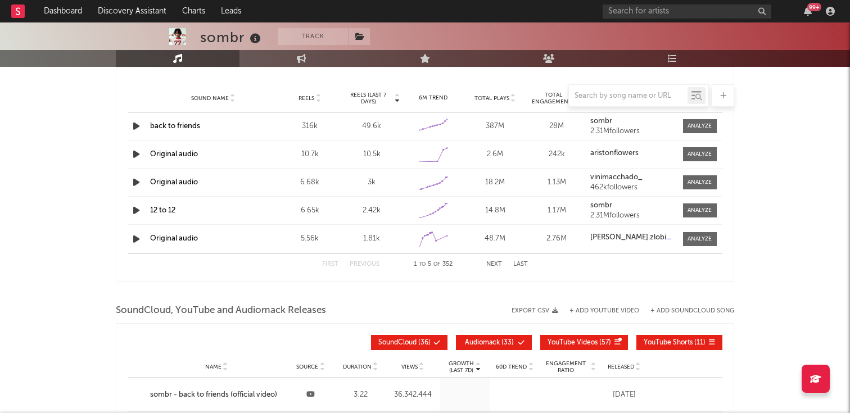
scroll to position [1350, 0]
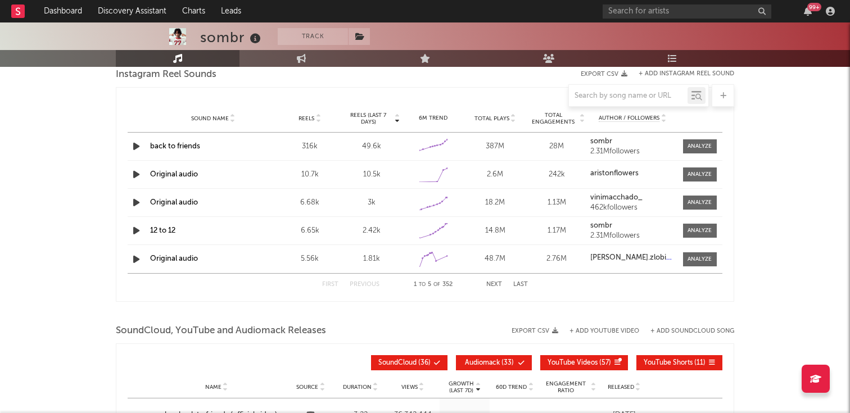
click at [487, 287] on button "Next" at bounding box center [494, 285] width 16 height 6
click at [360, 280] on div "First Previous 6 to 10 of 352 Next Last" at bounding box center [425, 285] width 206 height 22
click at [360, 283] on button "Previous" at bounding box center [365, 285] width 30 height 6
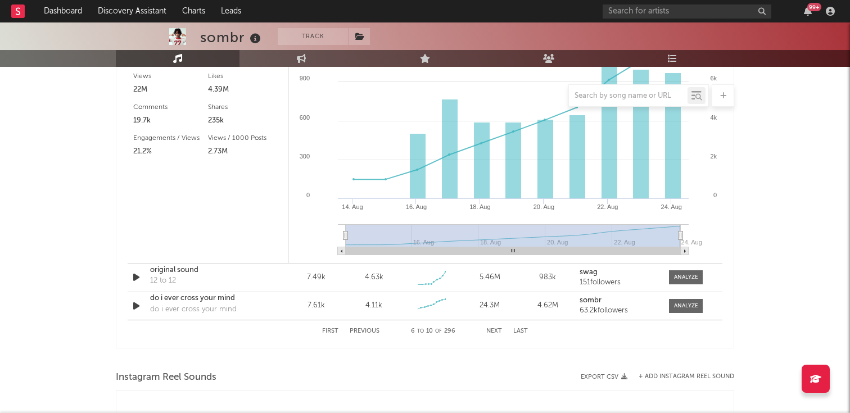
scroll to position [1040, 0]
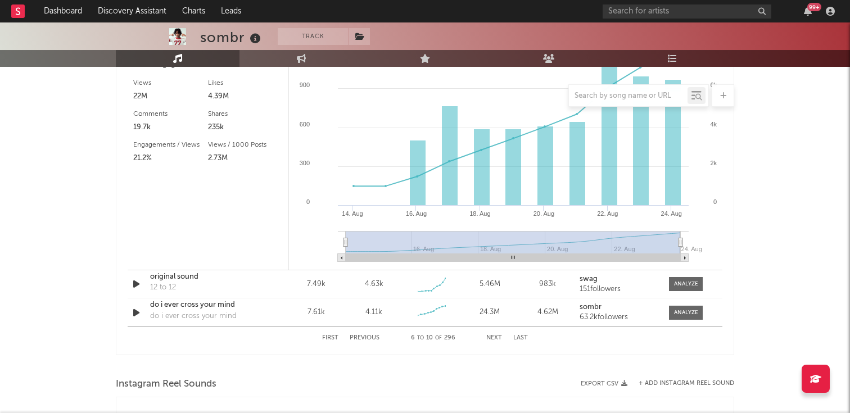
click at [489, 339] on button "Next" at bounding box center [494, 338] width 16 height 6
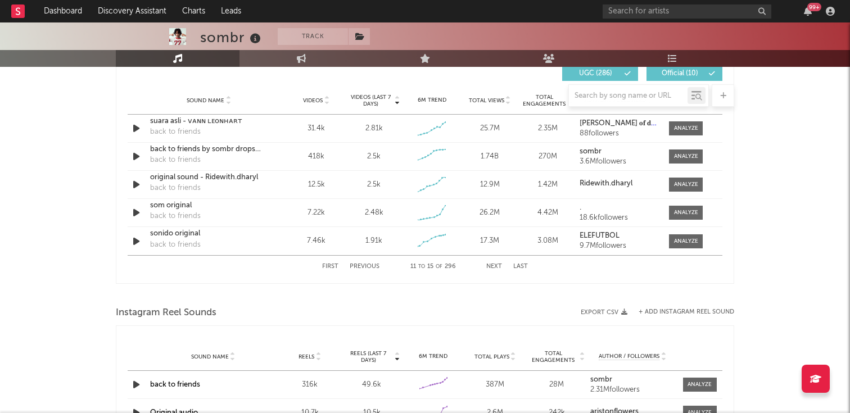
scroll to position [755, 0]
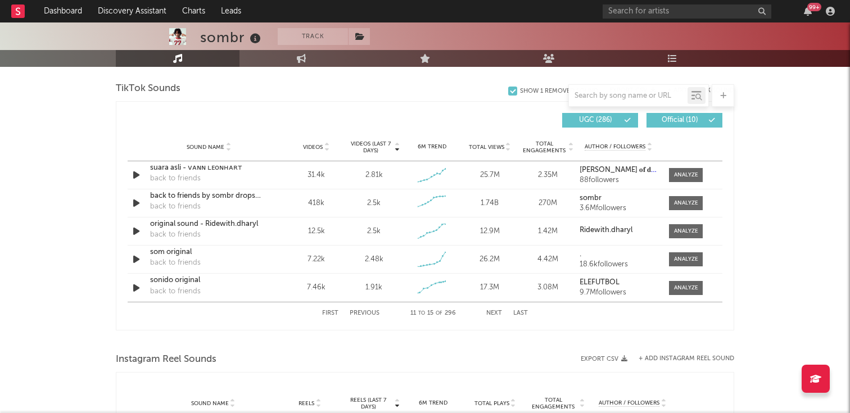
click at [366, 311] on button "Previous" at bounding box center [365, 313] width 30 height 6
select select "1w"
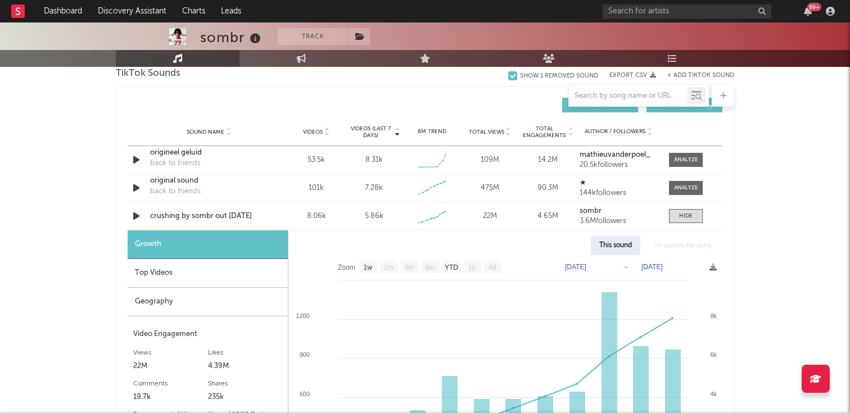
scroll to position [757, 0]
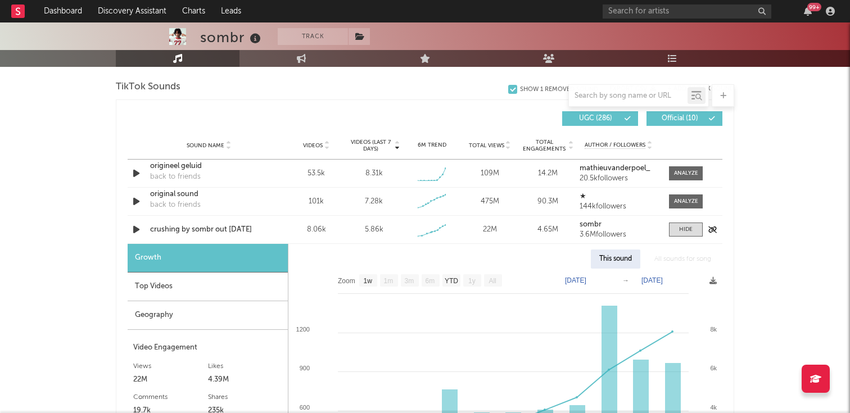
click at [238, 232] on div "crushing by sombr out [DATE]" at bounding box center [208, 229] width 117 height 11
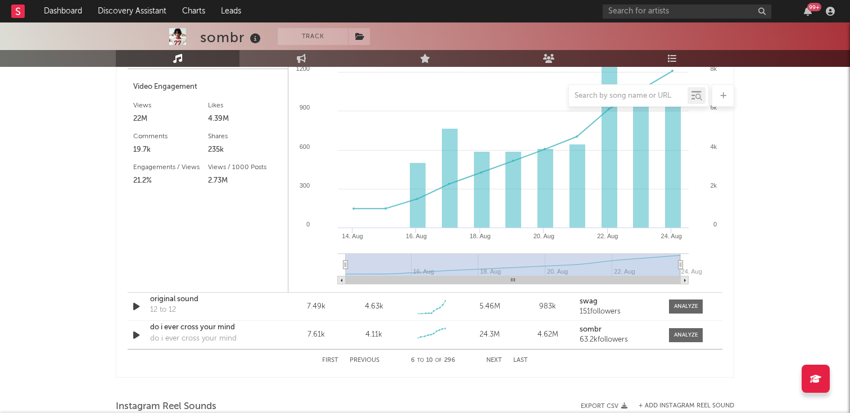
scroll to position [1020, 0]
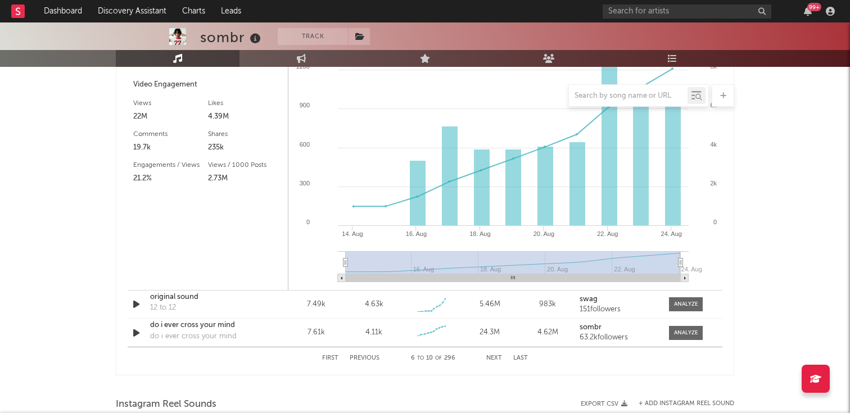
click at [368, 361] on div "First Previous 6 to 10 of 296 Next Last" at bounding box center [425, 358] width 206 height 22
click at [358, 356] on button "Previous" at bounding box center [365, 358] width 30 height 6
select select "1w"
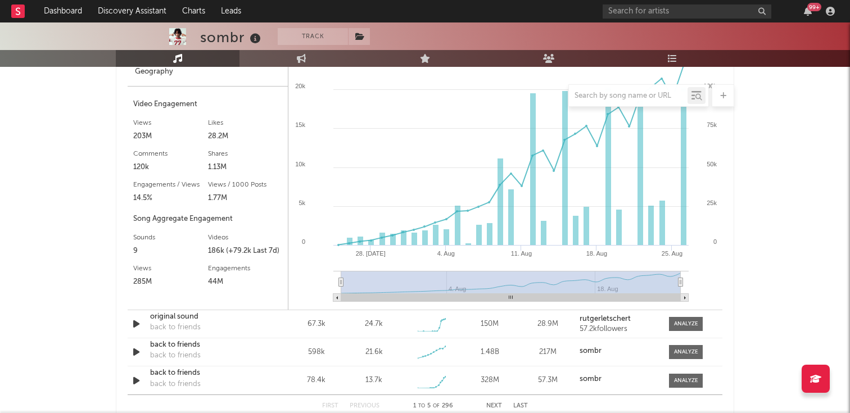
scroll to position [1315, 0]
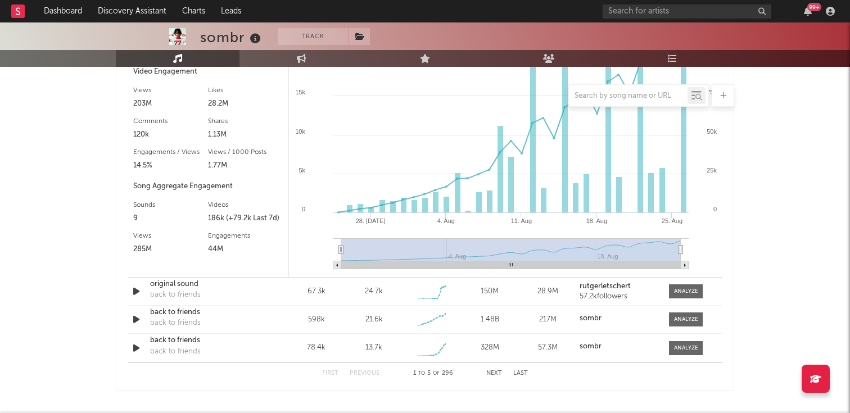
click at [488, 373] on button "Next" at bounding box center [494, 373] width 16 height 6
select select "1w"
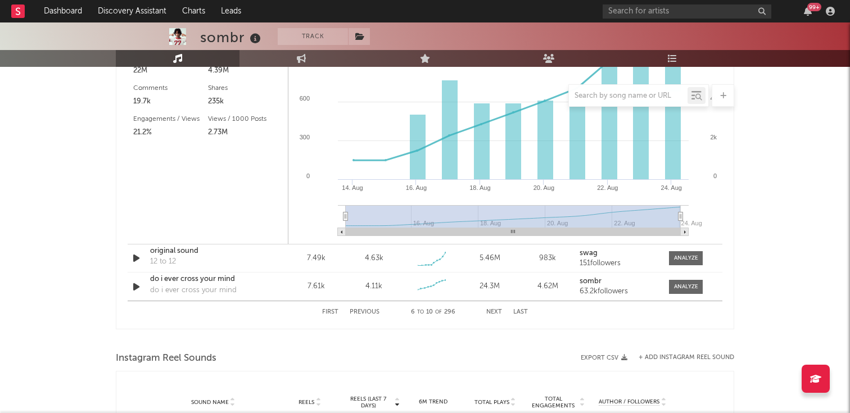
scroll to position [1113, 0]
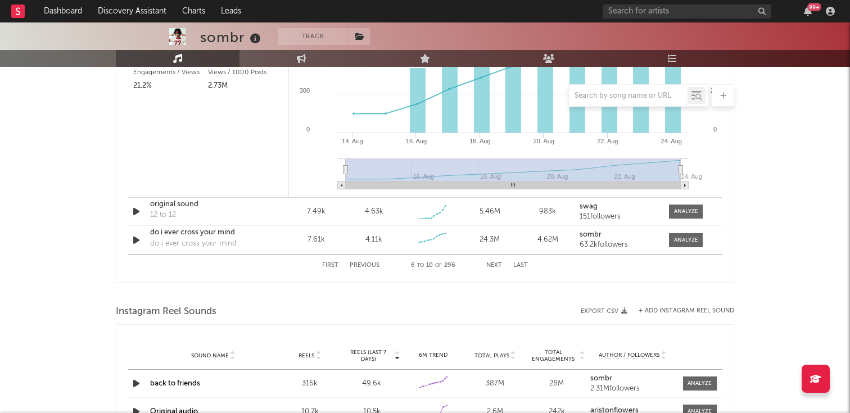
click at [368, 264] on button "Previous" at bounding box center [365, 265] width 30 height 6
select select "1w"
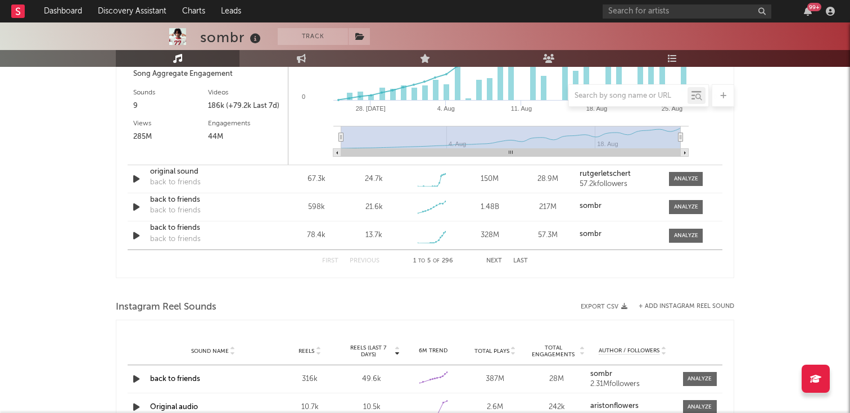
scroll to position [1371, 0]
